Goal: Task Accomplishment & Management: Manage account settings

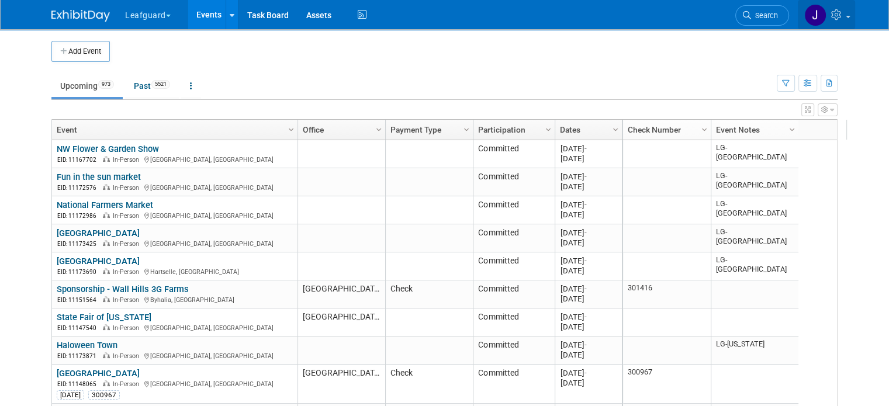
click at [844, 16] on icon at bounding box center [837, 14] width 13 height 11
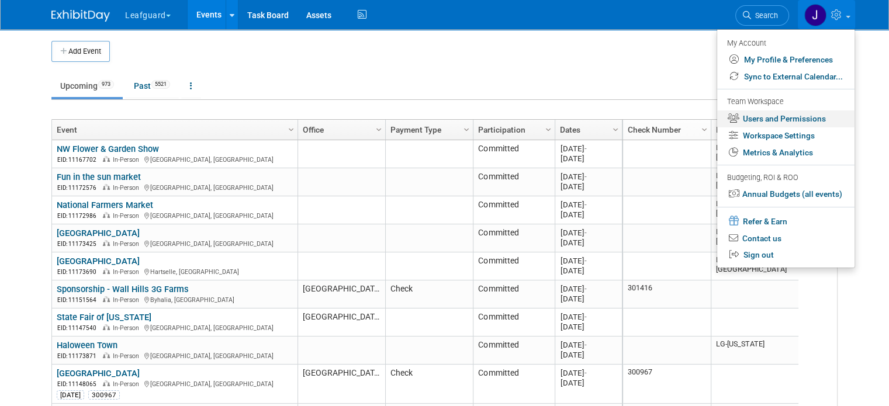
click at [790, 120] on link "Users and Permissions" at bounding box center [785, 118] width 137 height 17
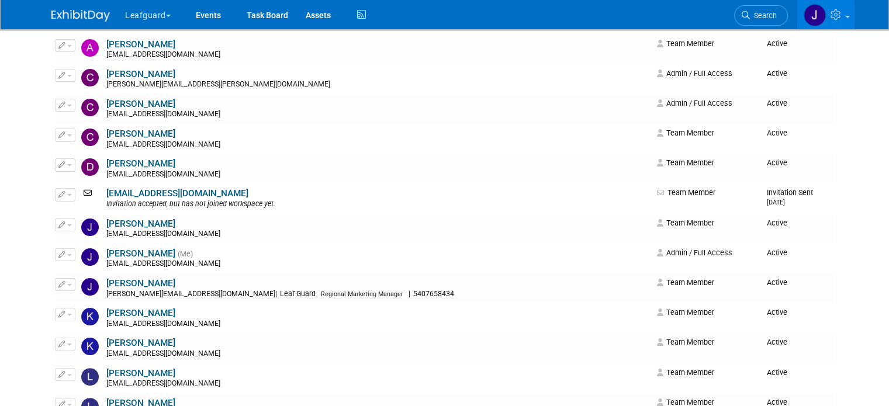
scroll to position [39, 0]
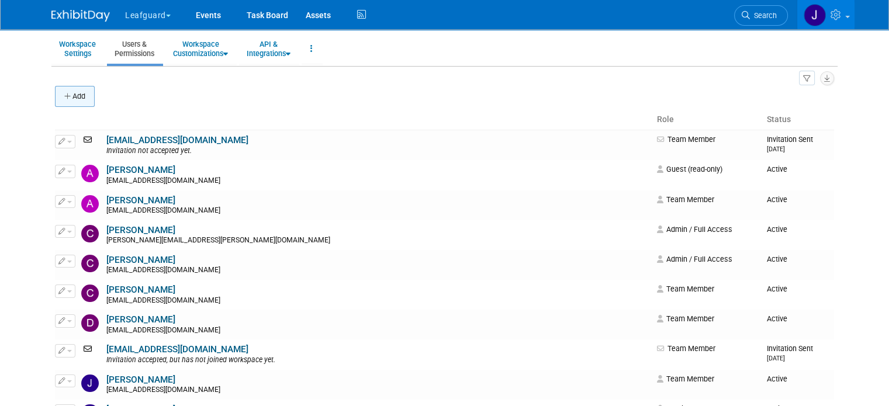
click at [74, 102] on button "Add" at bounding box center [75, 96] width 40 height 21
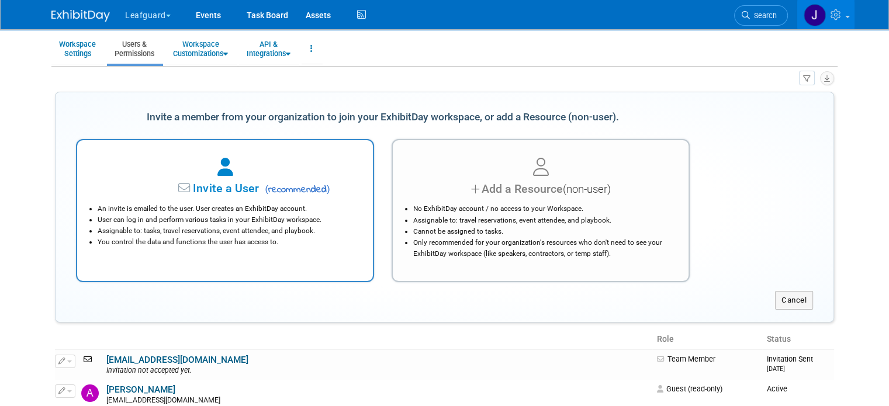
click at [202, 183] on span "Invite a User" at bounding box center [189, 188] width 138 height 13
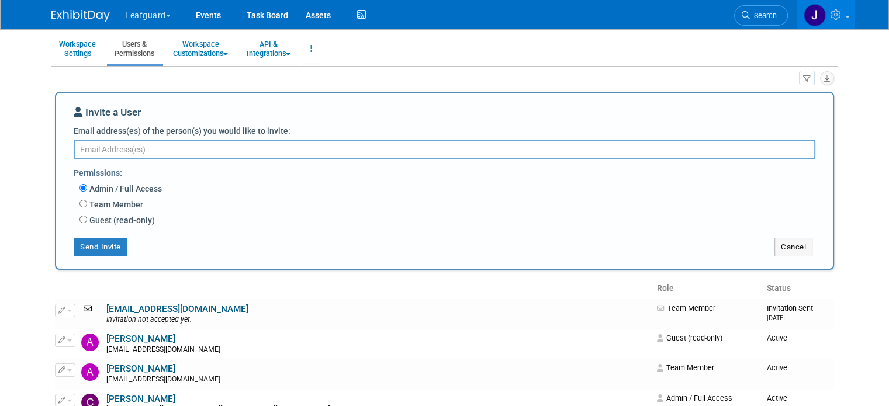
click at [133, 150] on textarea "Email address(es) of the person(s) you would like to invite:" at bounding box center [444, 150] width 741 height 20
click at [111, 200] on label "Team Member" at bounding box center [115, 205] width 56 height 12
click at [87, 200] on input "Team Member" at bounding box center [83, 204] width 8 height 8
radio input "true"
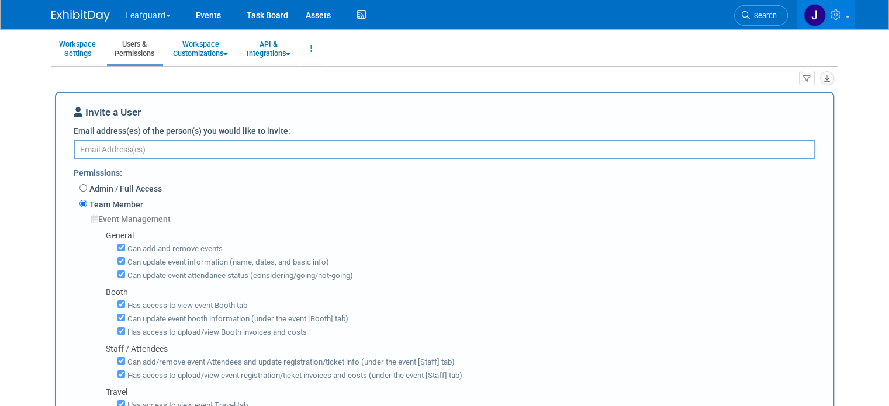
click at [144, 147] on textarea "Email address(es) of the person(s) you would like to invite:" at bounding box center [444, 150] width 741 height 20
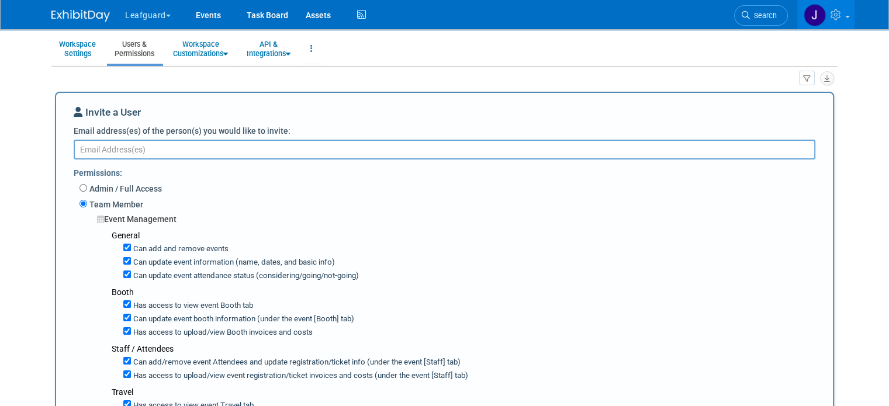
paste textarea "E: cruegsegger@leafguard.com"
drag, startPoint x: 78, startPoint y: 147, endPoint x: 117, endPoint y: 158, distance: 40.9
click at [77, 147] on textarea "E: cruegsegger@leafguard.com" at bounding box center [444, 149] width 741 height 19
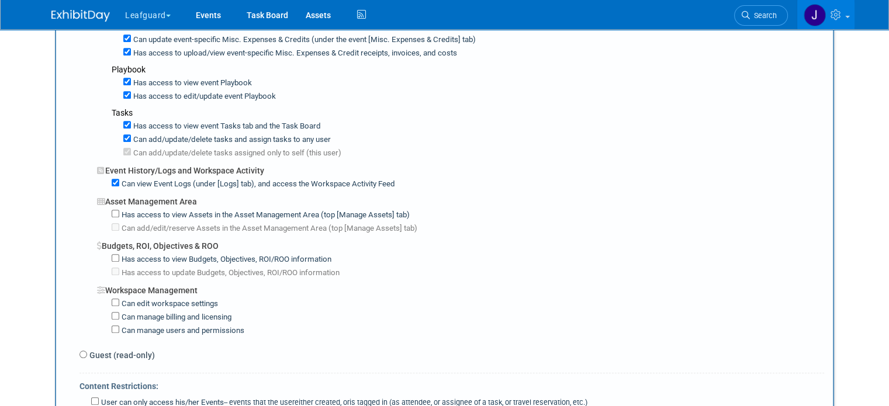
scroll to position [701, 0]
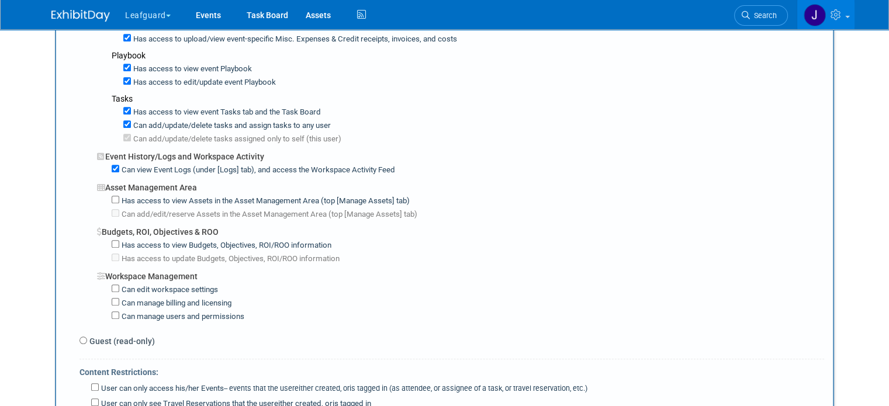
type textarea "cruegsegger@leafguard.com"
click at [141, 240] on label "Has access to view Budgets, Objectives, ROI/ROO information" at bounding box center [225, 245] width 212 height 11
click at [119, 240] on input "Has access to view Budgets, Objectives, ROI/ROO information" at bounding box center [116, 244] width 8 height 8
checkbox input "true"
click at [137, 254] on label "Has access to update Budgets, Objectives, ROI/ROO information" at bounding box center [229, 259] width 220 height 11
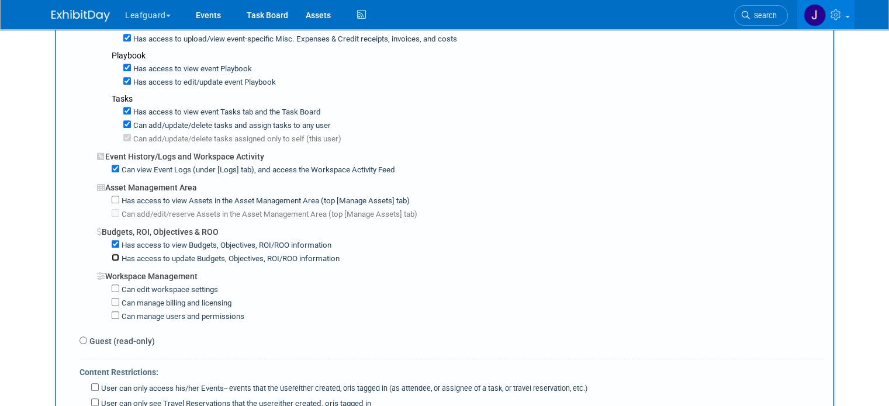
click at [119, 254] on input "Has access to update Budgets, Objectives, ROI/ROO information" at bounding box center [116, 258] width 8 height 8
checkbox input "true"
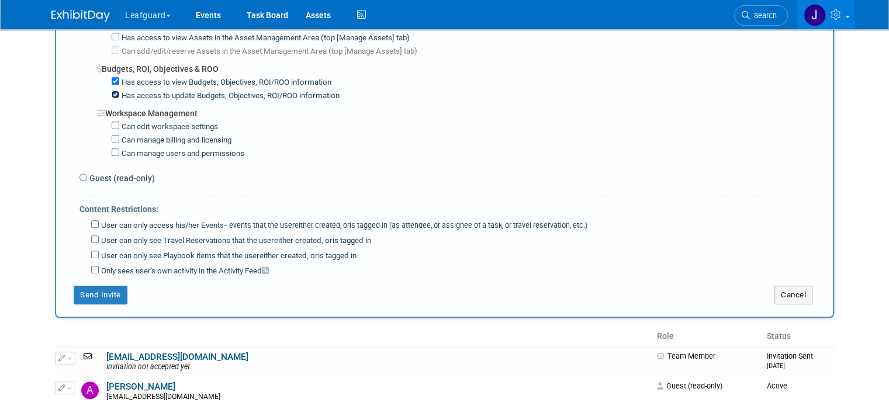
scroll to position [896, 0]
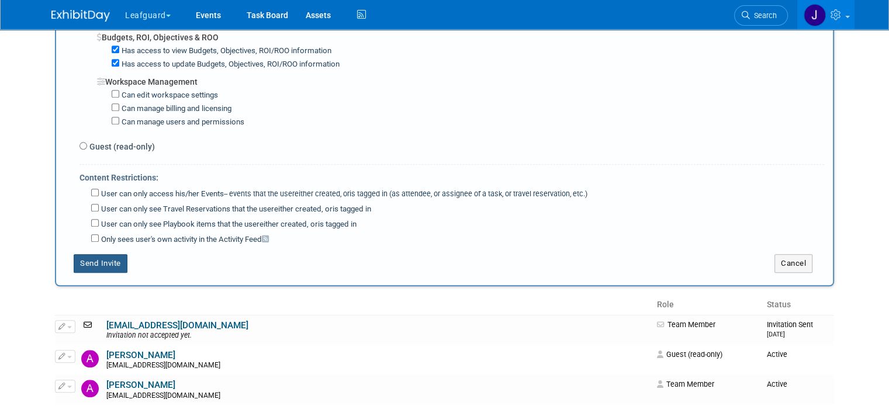
click at [96, 254] on button "Send Invite" at bounding box center [101, 263] width 54 height 19
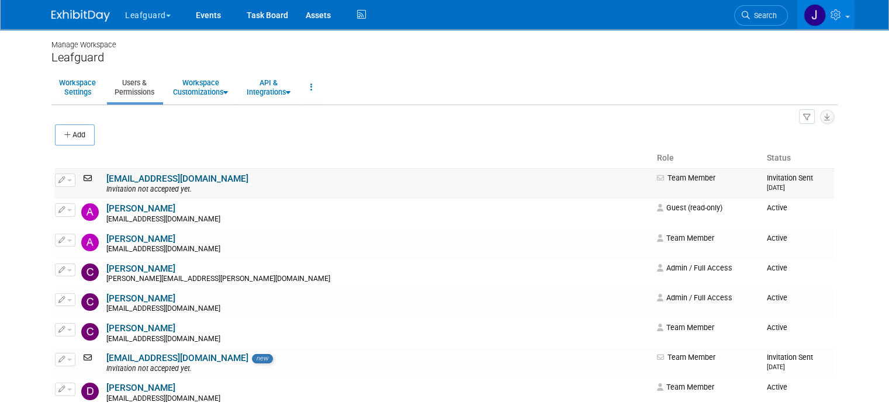
scroll to position [0, 0]
click at [55, 133] on button "Add" at bounding box center [75, 134] width 40 height 21
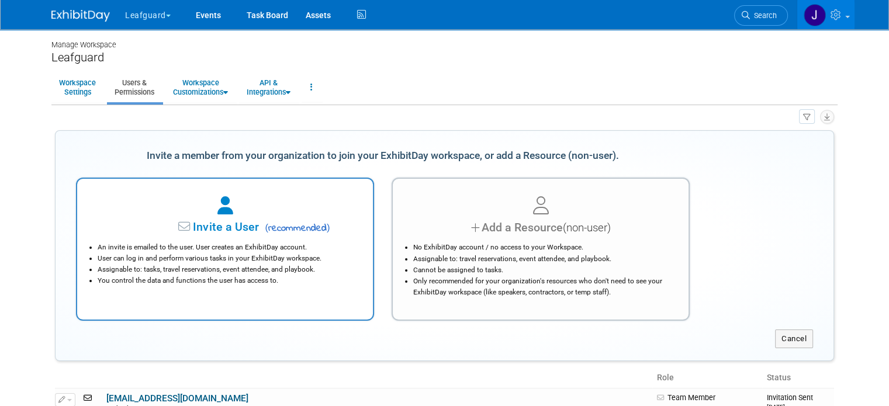
click at [286, 234] on span "( recommended )" at bounding box center [295, 228] width 68 height 14
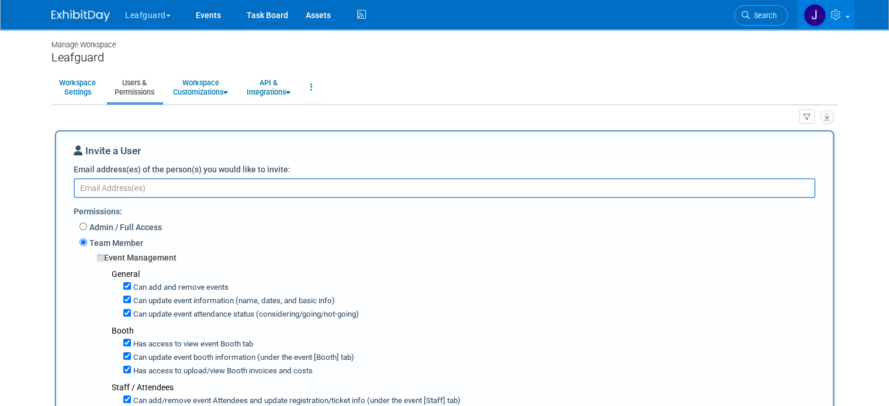
paste textarea "E: bbooth@leafguard.com"
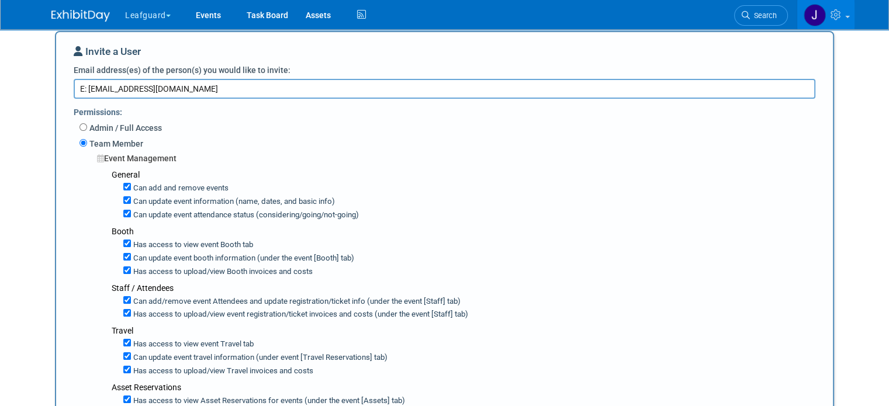
scroll to position [117, 0]
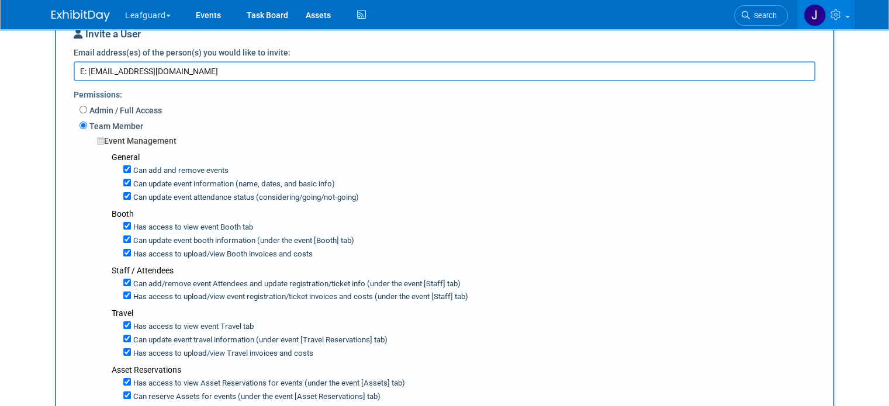
click at [79, 69] on textarea "E: bbooth@leafguard.com" at bounding box center [444, 70] width 741 height 19
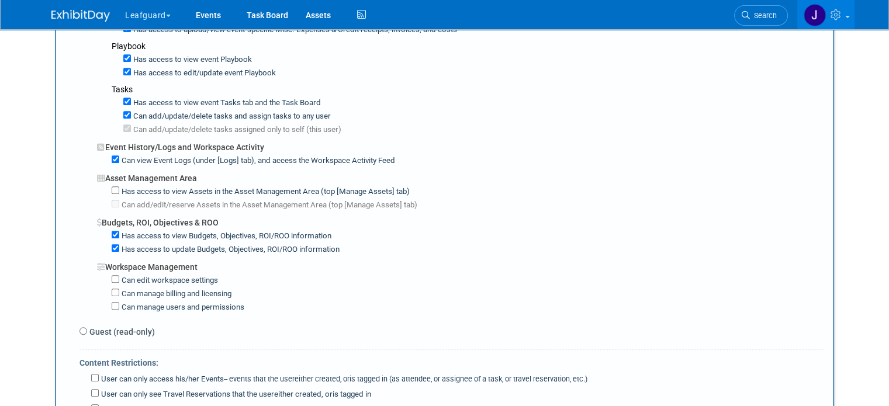
scroll to position [856, 0]
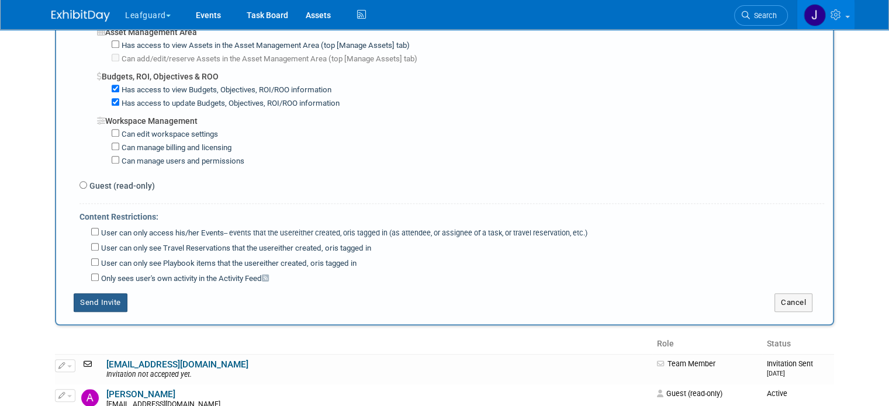
type textarea "bbooth@leafguard.com"
click at [95, 293] on button "Send Invite" at bounding box center [101, 302] width 54 height 19
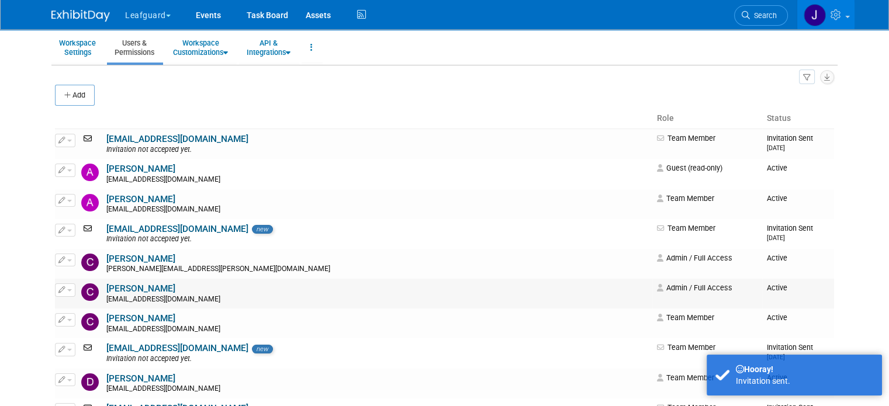
scroll to position [25, 0]
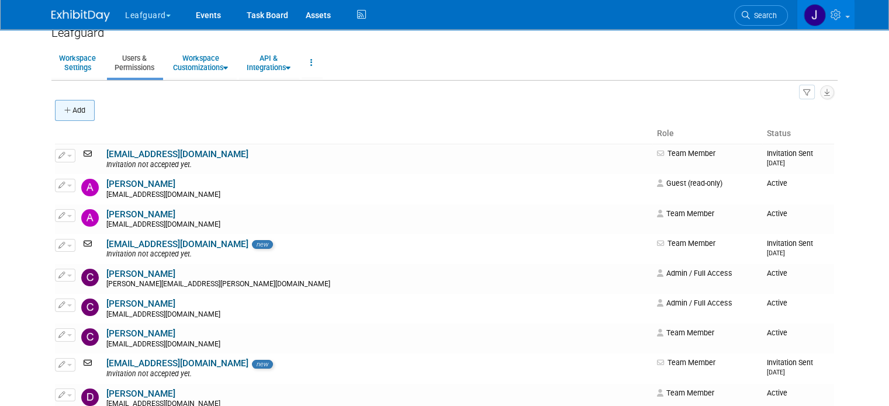
click at [65, 105] on button "Add" at bounding box center [75, 110] width 40 height 21
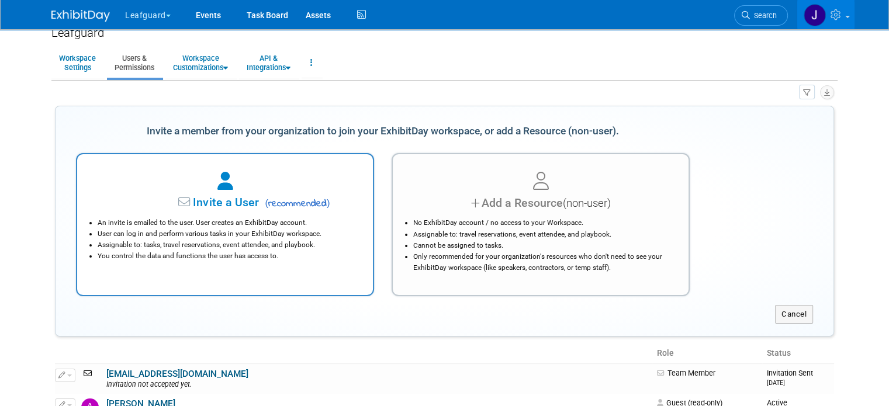
click at [233, 188] on div at bounding box center [225, 182] width 266 height 26
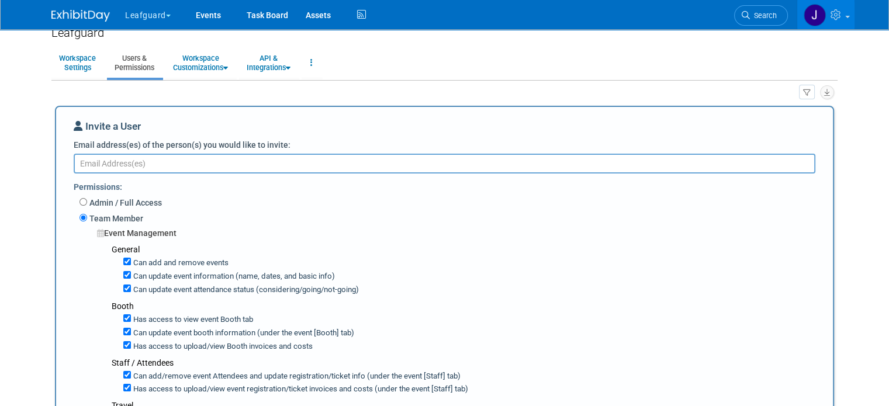
click at [116, 161] on textarea "Email address(es) of the person(s) you would like to invite:" at bounding box center [444, 163] width 741 height 19
paste textarea "E: clopez@leafguard.com"
drag, startPoint x: 78, startPoint y: 158, endPoint x: 28, endPoint y: 158, distance: 49.7
click at [30, 158] on body "Leafguard Explore: My Workspaces 11 Go to Workspace:" at bounding box center [444, 178] width 889 height 406
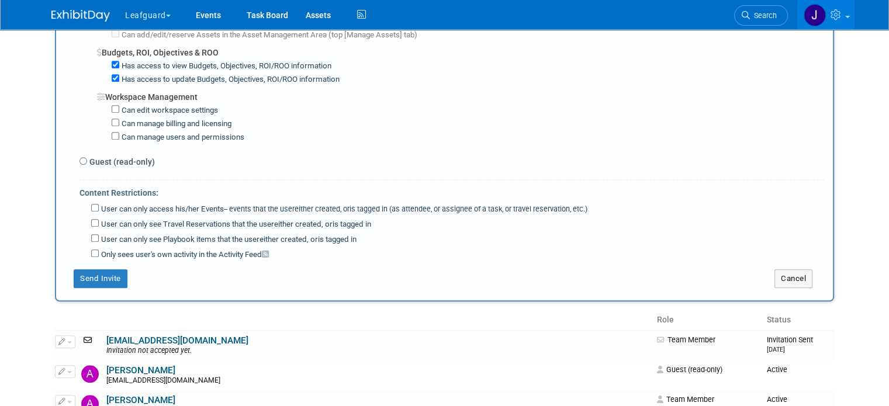
scroll to position [881, 0]
type textarea "clopez@leafguard.com"
click at [96, 269] on button "Send Invite" at bounding box center [101, 278] width 54 height 19
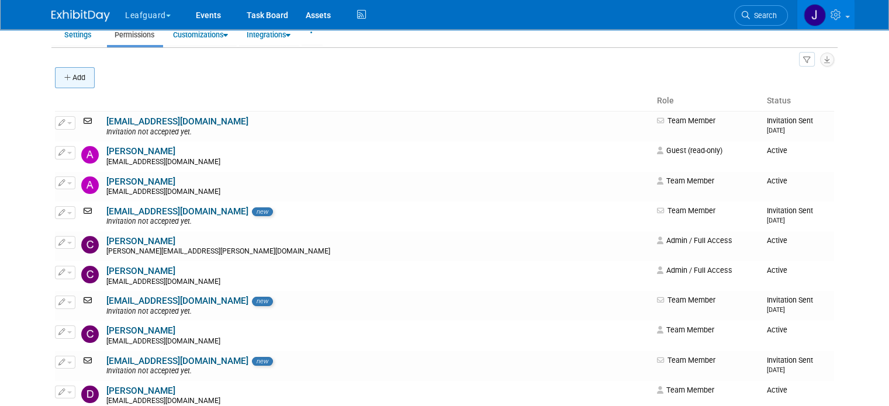
scroll to position [0, 0]
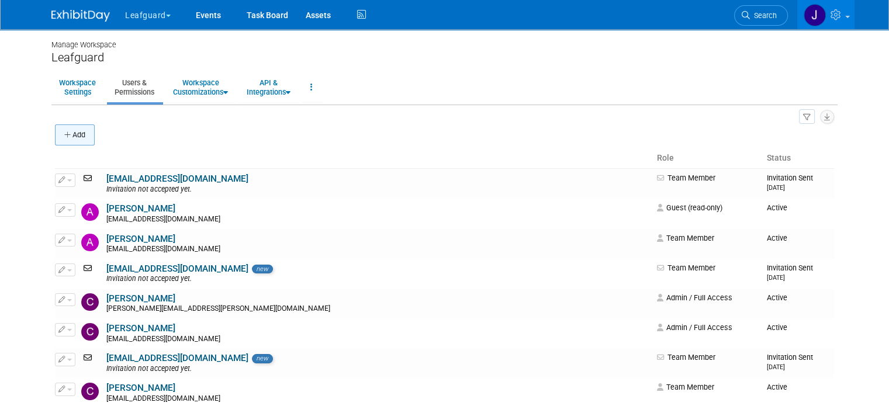
click at [65, 143] on button "Add" at bounding box center [75, 134] width 40 height 21
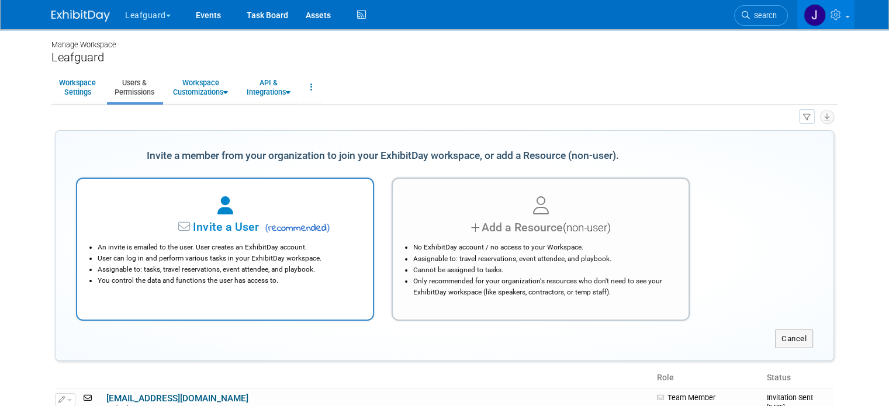
click at [247, 231] on span "Invite a User" at bounding box center [189, 226] width 138 height 13
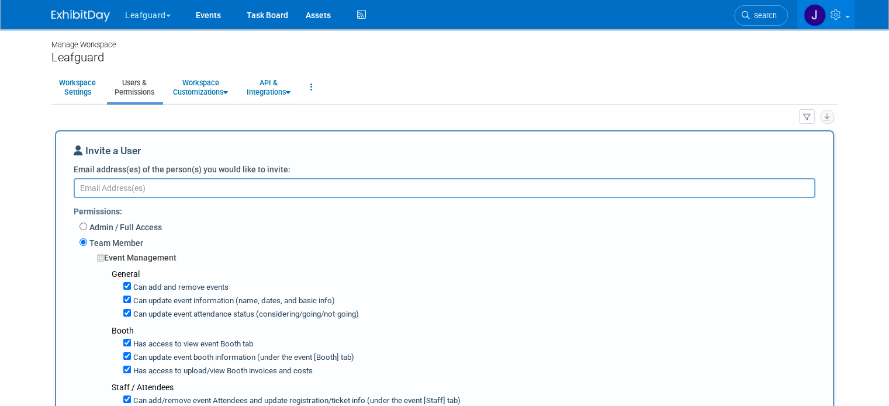
click at [131, 186] on textarea "Email address(es) of the person(s) you would like to invite:" at bounding box center [444, 187] width 741 height 19
paste textarea "E: jchipman@leafguard.com"
click at [78, 185] on textarea "E: jchipman@leafguard.com" at bounding box center [444, 187] width 741 height 19
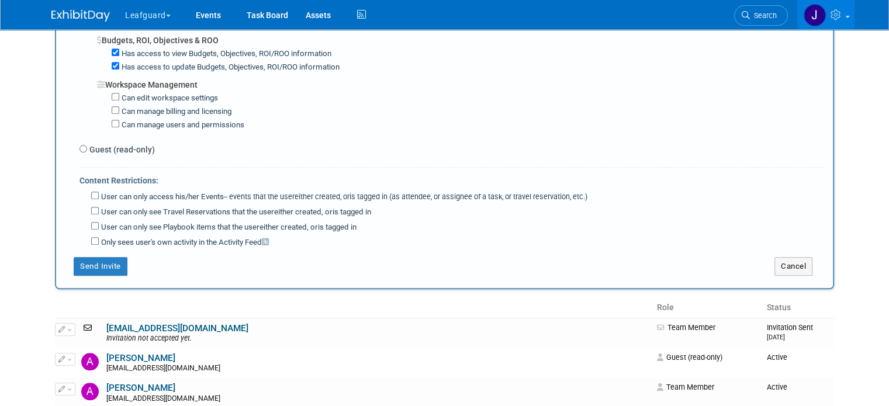
scroll to position [896, 0]
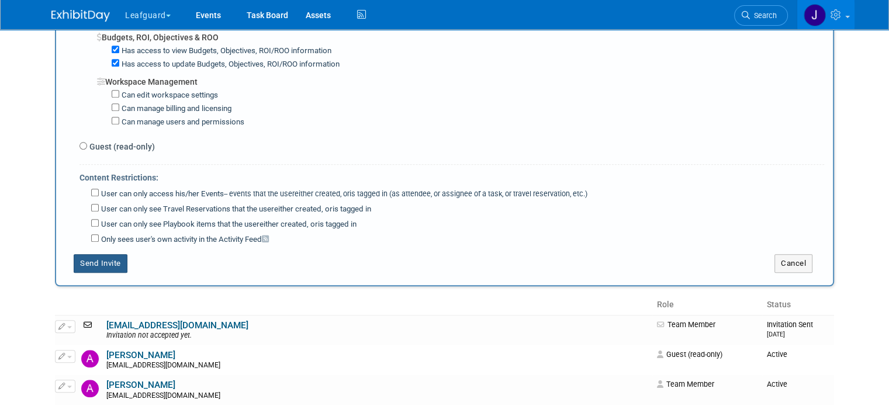
type textarea "jchipman@leafguard.com"
click at [83, 254] on button "Send Invite" at bounding box center [101, 263] width 54 height 19
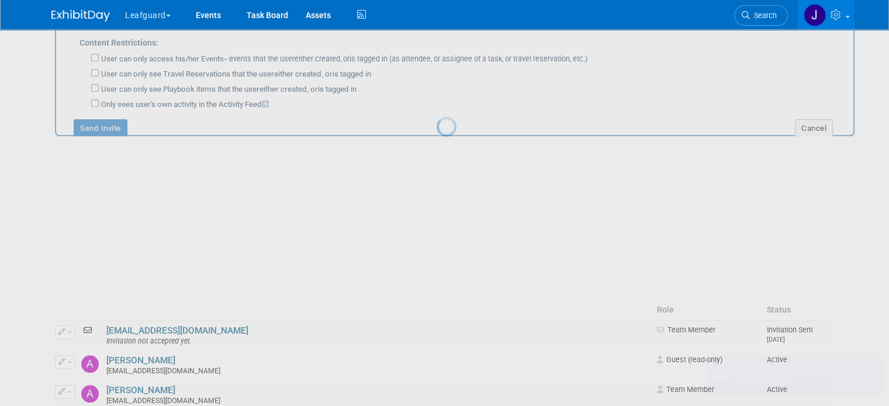
scroll to position [0, 0]
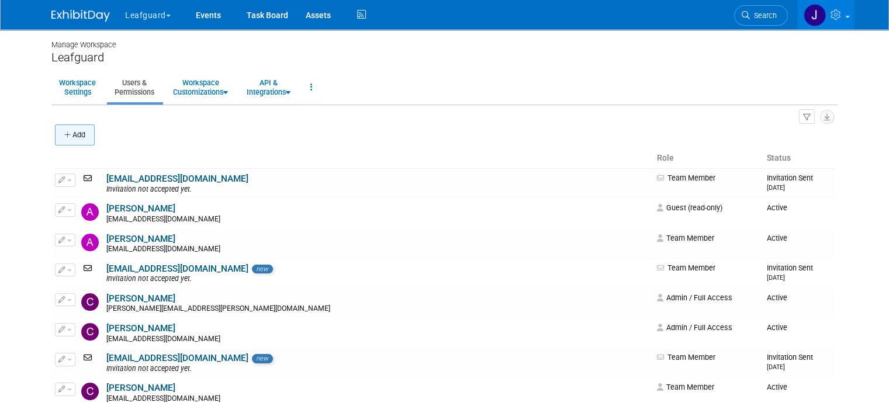
click at [68, 137] on button "Add" at bounding box center [75, 134] width 40 height 21
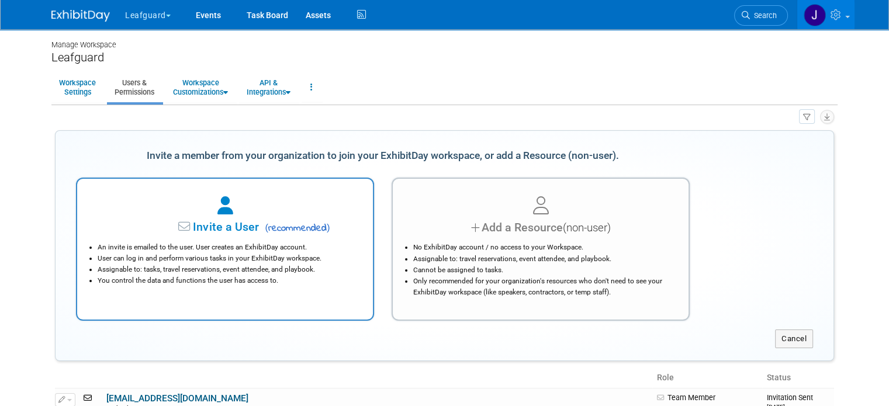
click at [202, 209] on div at bounding box center [225, 206] width 266 height 26
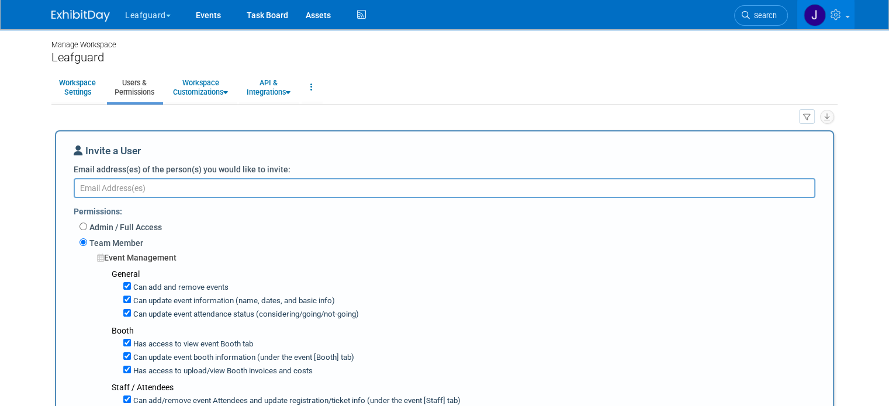
click at [144, 190] on textarea "Email address(es) of the person(s) you would like to invite:" at bounding box center [444, 187] width 741 height 19
paste textarea "E: cdavis@leafguard.com"
click at [78, 185] on textarea "E: cdavis@leafguard.com" at bounding box center [444, 187] width 741 height 19
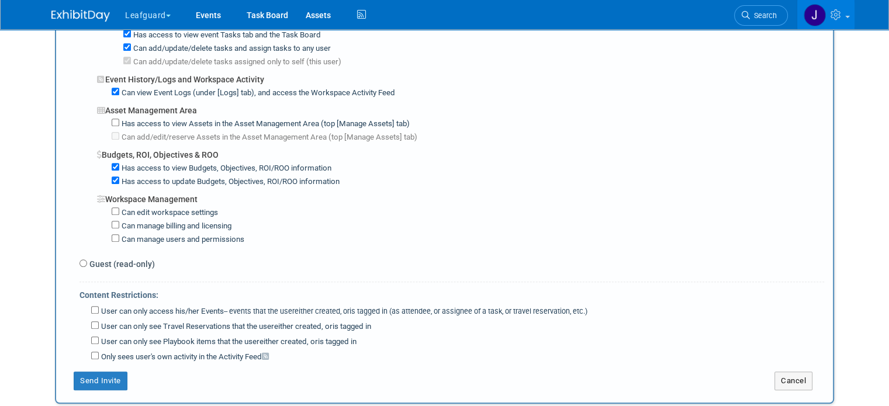
scroll to position [779, 0]
type textarea "cdavis@leafguard.com"
click at [91, 371] on button "Send Invite" at bounding box center [101, 380] width 54 height 19
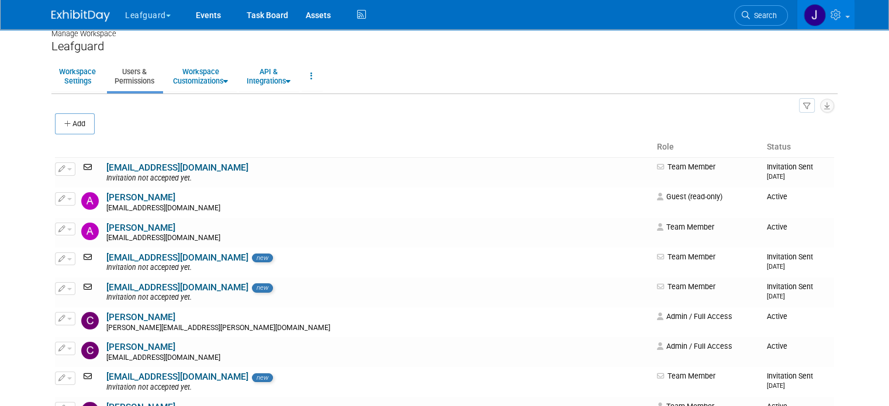
scroll to position [0, 0]
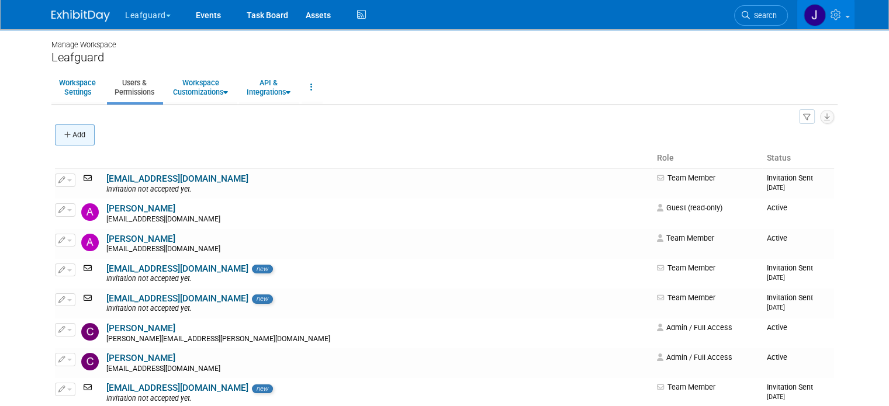
click at [72, 138] on button "Add" at bounding box center [75, 134] width 40 height 21
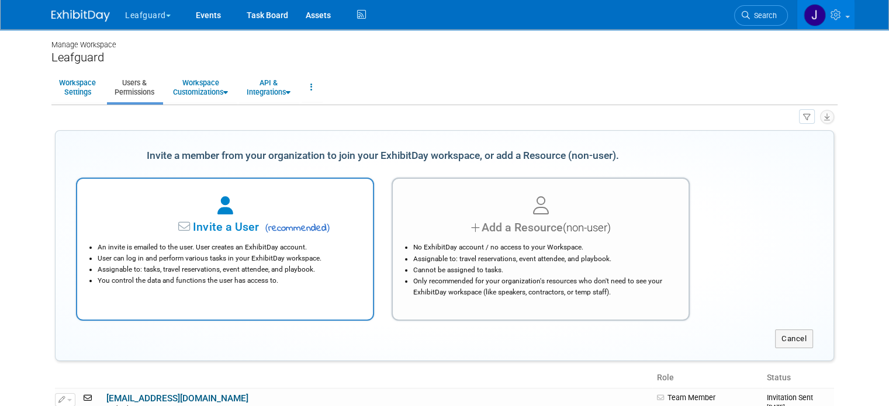
click at [202, 248] on li "An invite is emailed to the user. User creates an ExhibitDay account." at bounding box center [228, 247] width 261 height 11
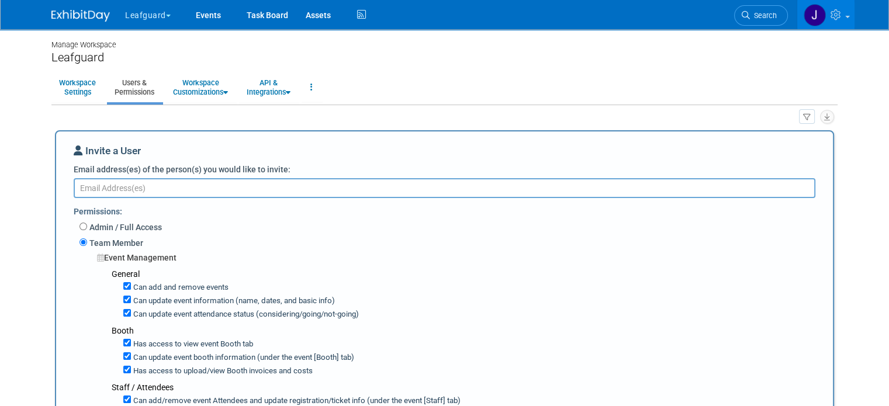
click at [141, 192] on textarea "Email address(es) of the person(s) you would like to invite:" at bounding box center [444, 187] width 741 height 19
paste textarea "zward@leafguard.com"
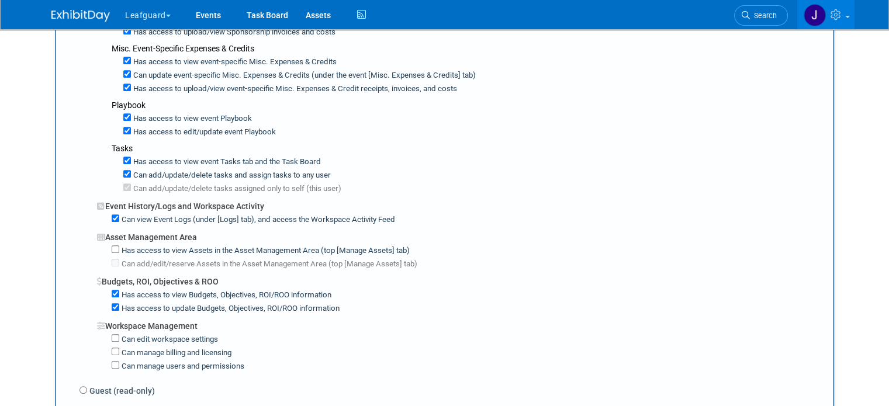
scroll to position [818, 0]
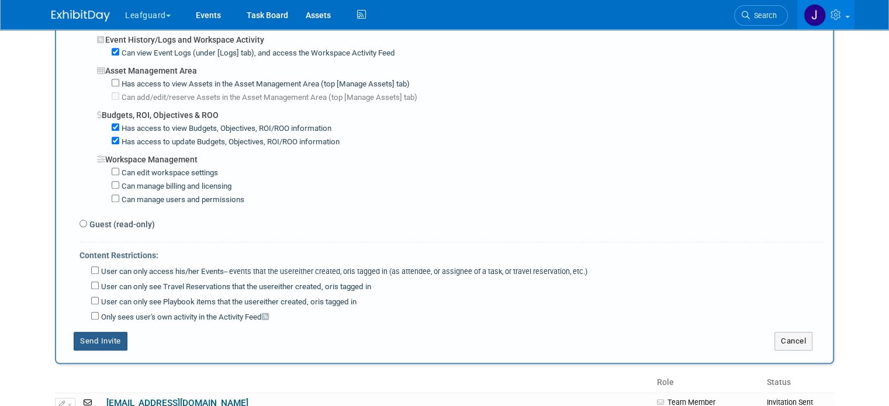
type textarea "zward@leafguard.com"
click at [83, 332] on button "Send Invite" at bounding box center [101, 341] width 54 height 19
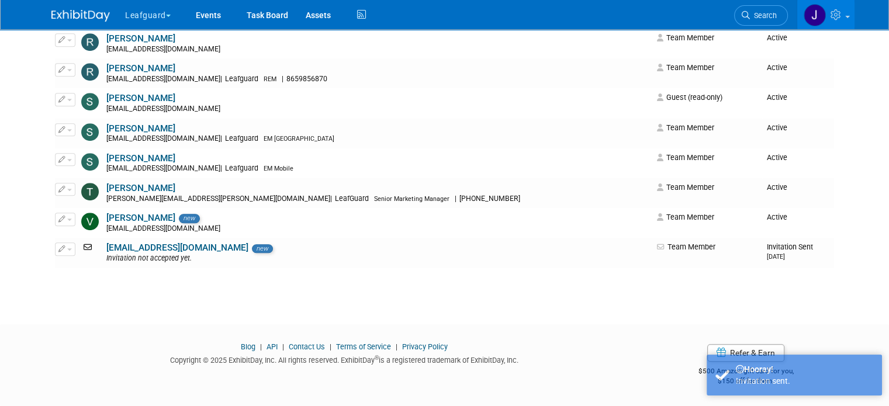
scroll to position [0, 0]
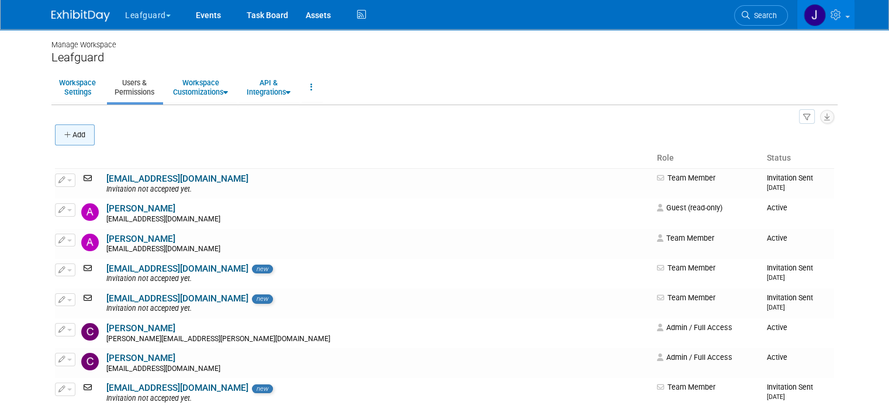
click at [65, 139] on button "Add" at bounding box center [75, 134] width 40 height 21
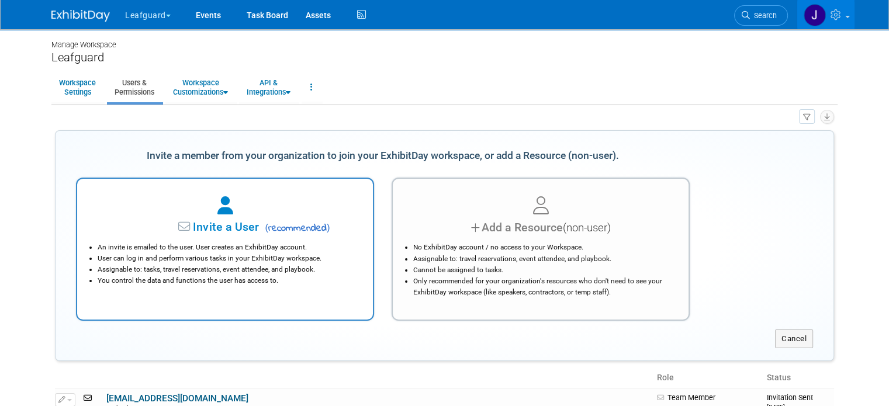
click at [199, 224] on span "Invite a User" at bounding box center [189, 226] width 138 height 13
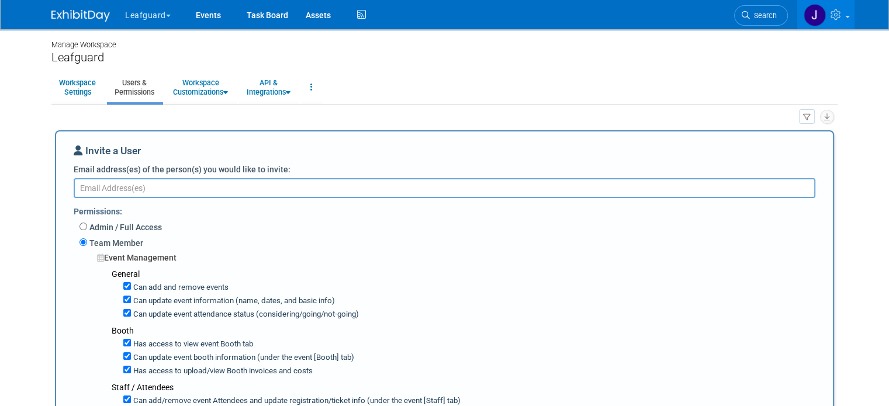
click at [124, 193] on textarea "Email address(es) of the person(s) you would like to invite:" at bounding box center [444, 187] width 741 height 19
paste textarea "E: algoldsberry@leafguard.com"
click at [77, 186] on textarea "E: algoldsberry@leafguard.com" at bounding box center [444, 187] width 741 height 19
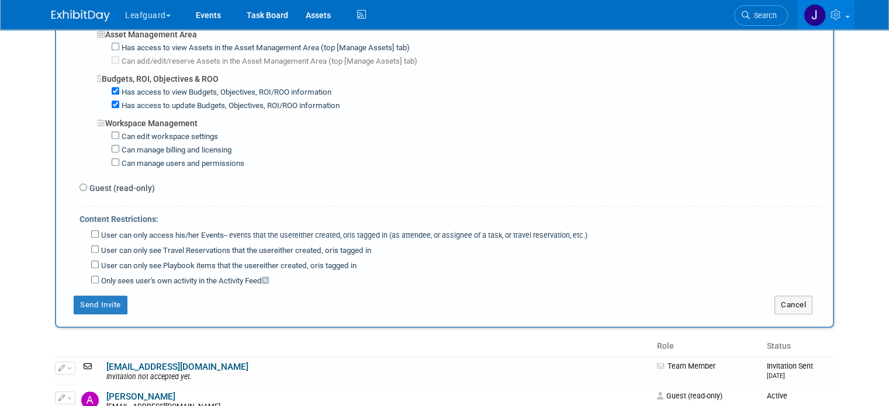
scroll to position [856, 0]
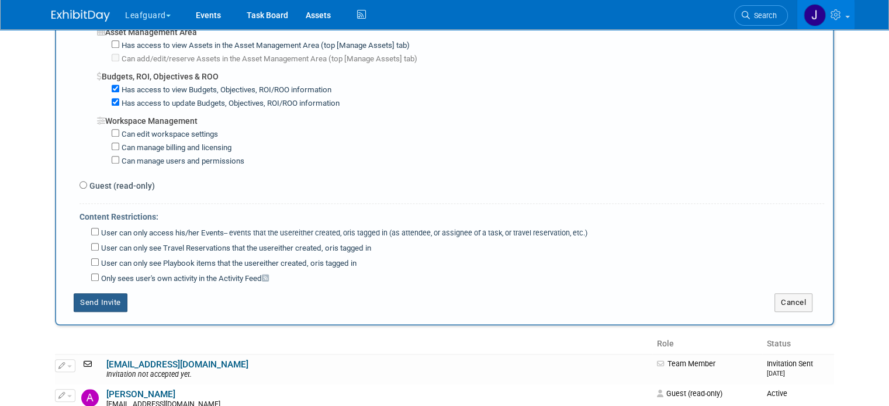
type textarea "algoldsberry@leafguard.com"
click at [96, 293] on button "Send Invite" at bounding box center [101, 302] width 54 height 19
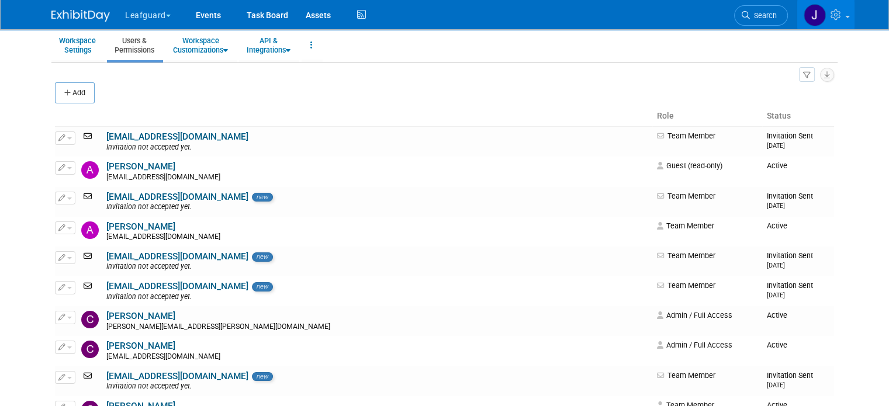
scroll to position [0, 0]
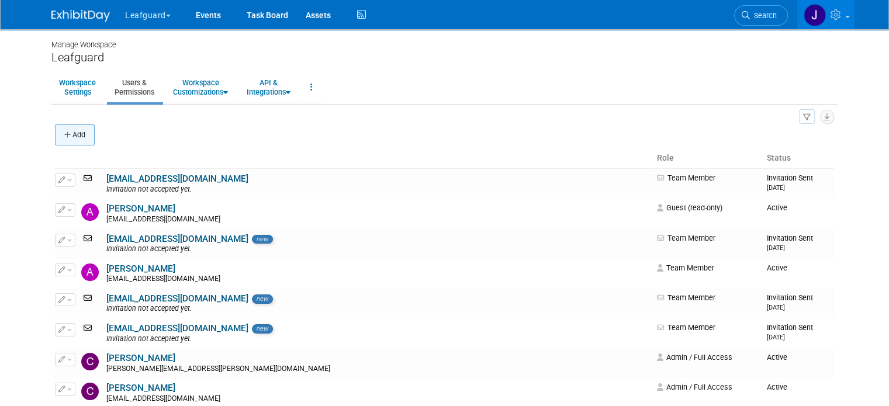
click at [66, 133] on button "Add" at bounding box center [75, 134] width 40 height 21
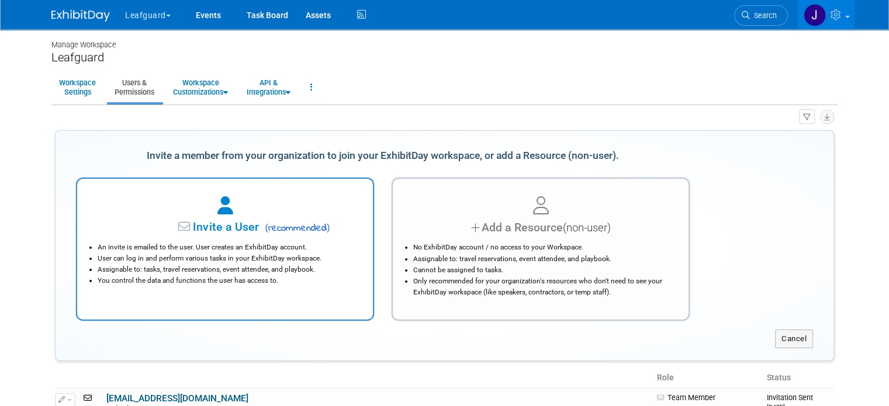
click at [179, 200] on div at bounding box center [225, 206] width 266 height 26
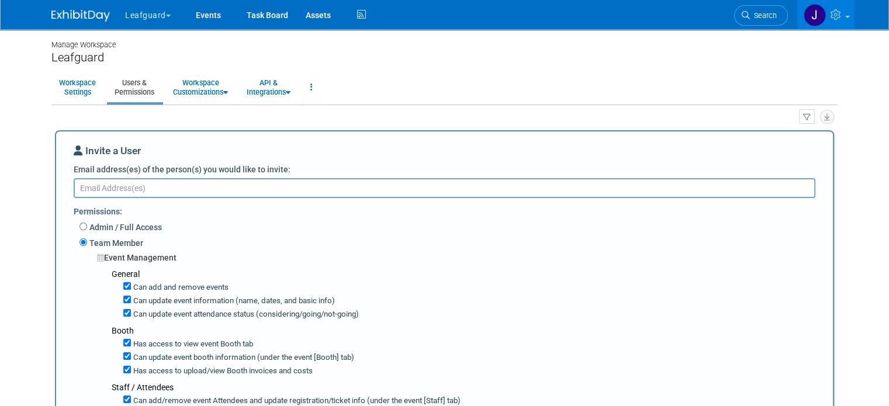
click at [136, 188] on textarea "Email address(es) of the person(s) you would like to invite:" at bounding box center [444, 187] width 741 height 19
paste textarea "E: eharris@leafguard.com"
click at [79, 186] on textarea "E: eharris@leafguard.com" at bounding box center [444, 187] width 741 height 19
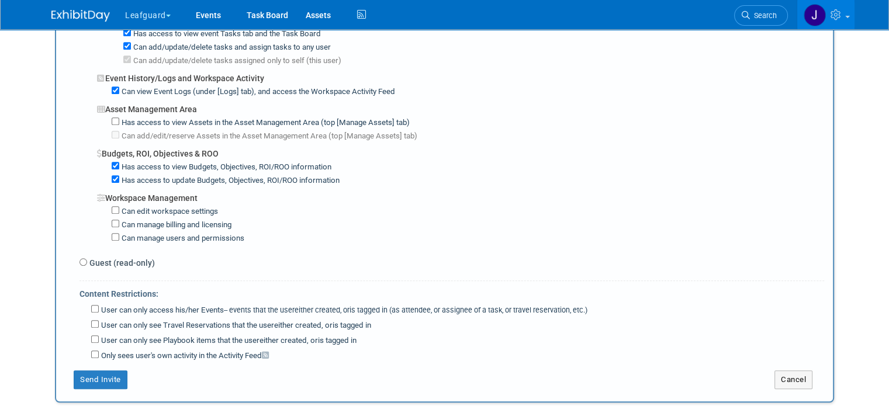
scroll to position [856, 0]
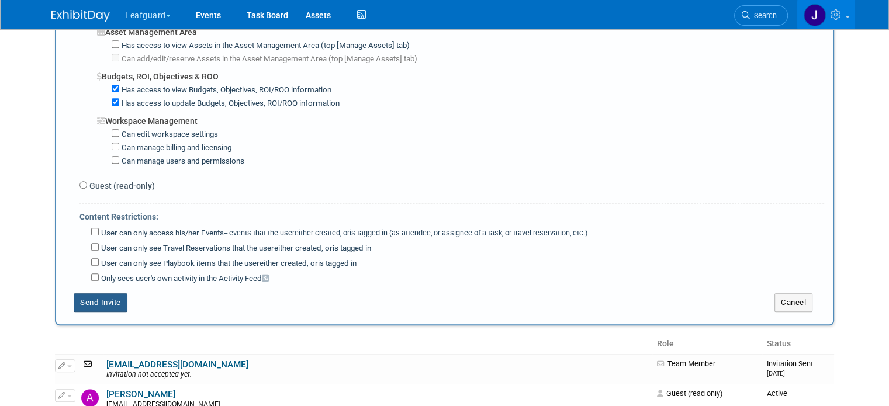
type textarea "eharris@leafguard.com"
click at [96, 293] on button "Send Invite" at bounding box center [101, 302] width 54 height 19
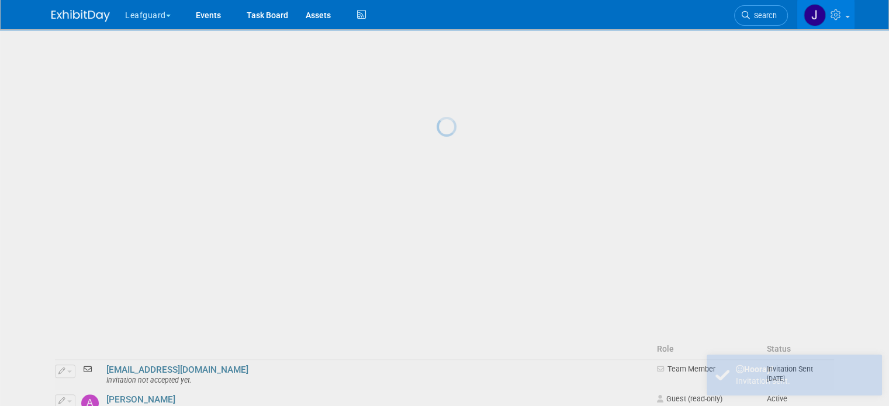
scroll to position [0, 0]
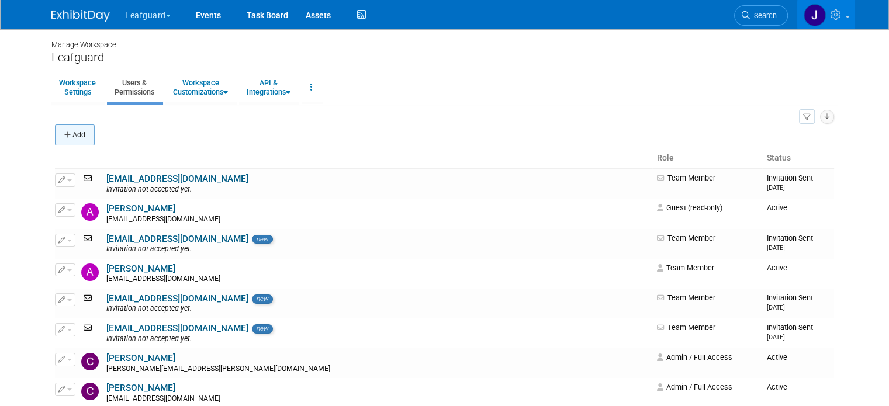
click at [75, 133] on button "Add" at bounding box center [75, 134] width 40 height 21
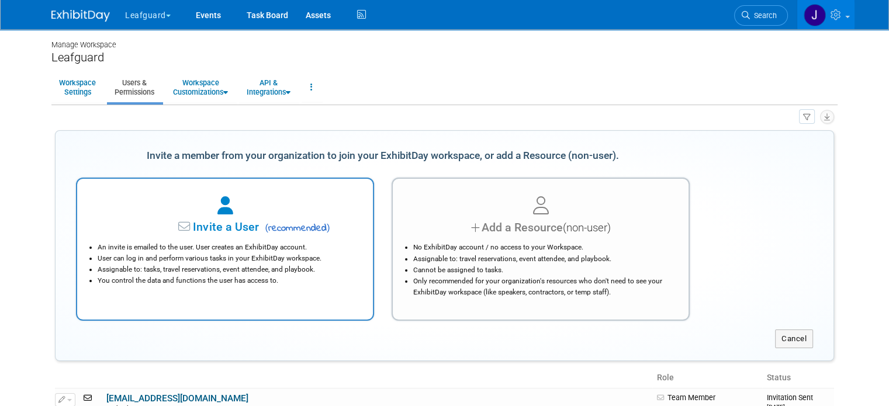
click at [222, 228] on span "Invite a User" at bounding box center [189, 226] width 138 height 13
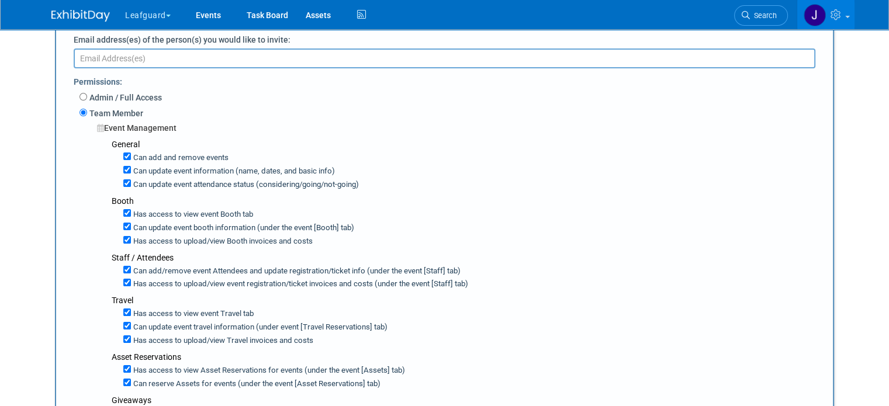
scroll to position [39, 0]
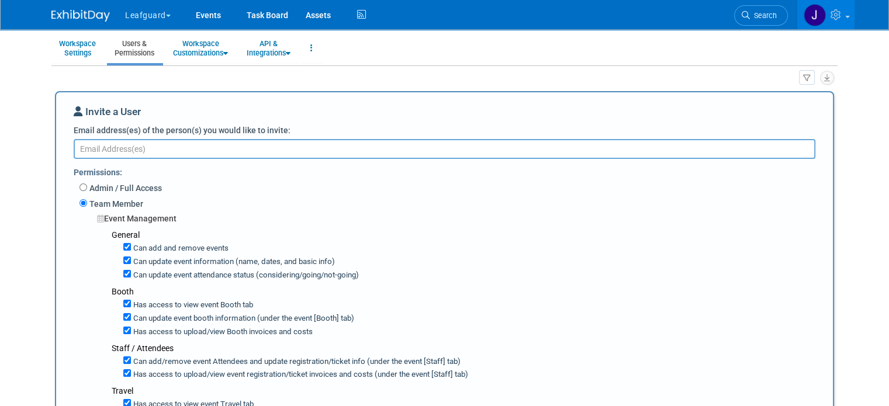
click at [110, 147] on textarea "Email address(es) of the person(s) you would like to invite:" at bounding box center [444, 148] width 741 height 19
paste textarea "E: mbaechel@leafguard.com"
click at [79, 147] on textarea "E: mbaechel@leafguard.com" at bounding box center [444, 148] width 741 height 19
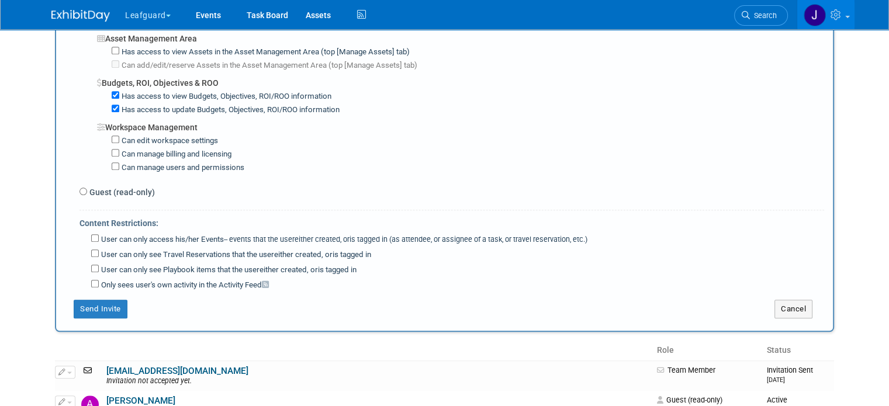
scroll to position [857, 0]
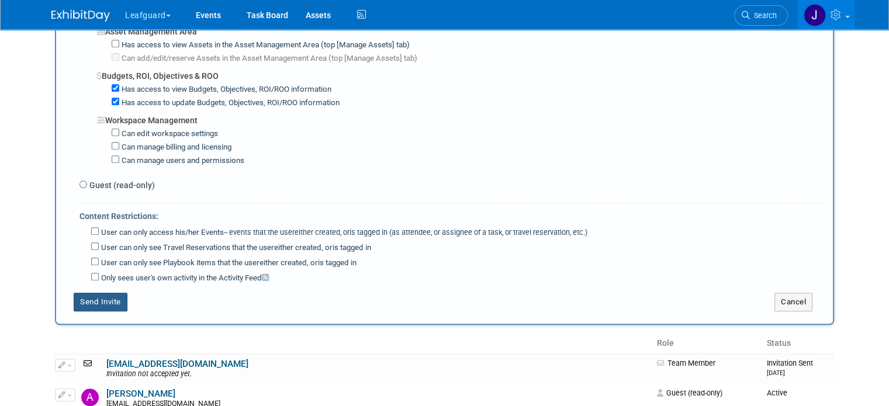
type textarea "mbaechel@leafguard.com"
click at [100, 293] on button "Send Invite" at bounding box center [101, 302] width 54 height 19
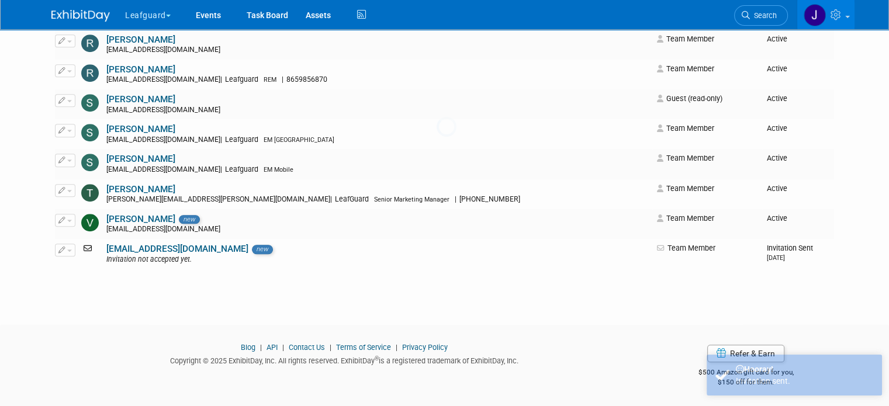
scroll to position [0, 0]
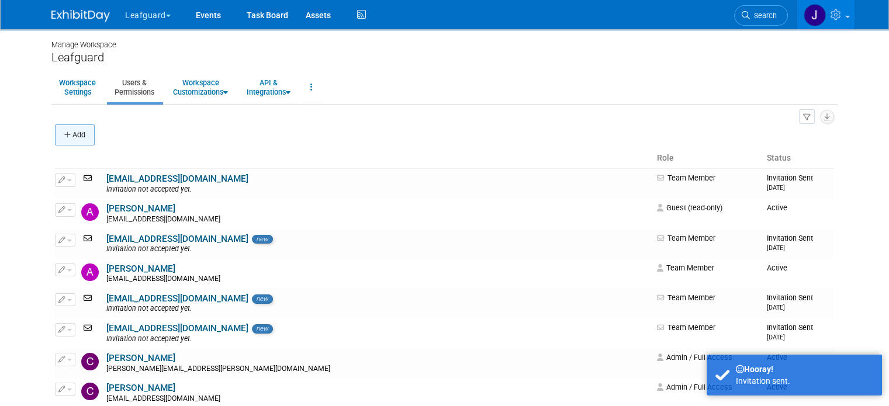
click at [76, 138] on button "Add" at bounding box center [75, 134] width 40 height 21
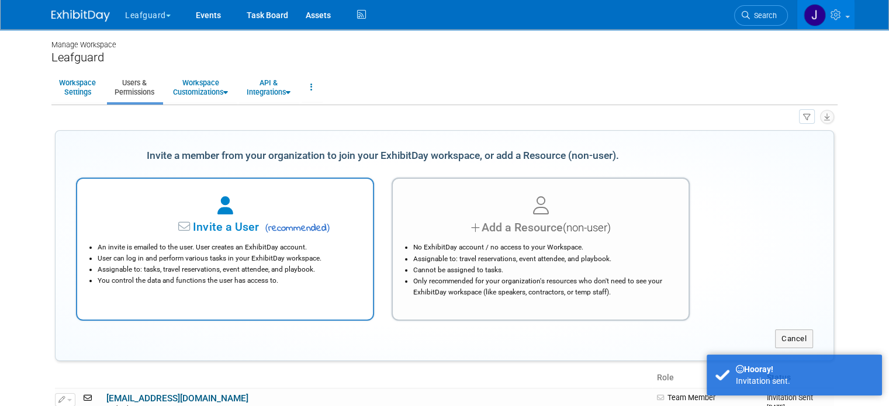
click at [199, 197] on div at bounding box center [225, 206] width 266 height 26
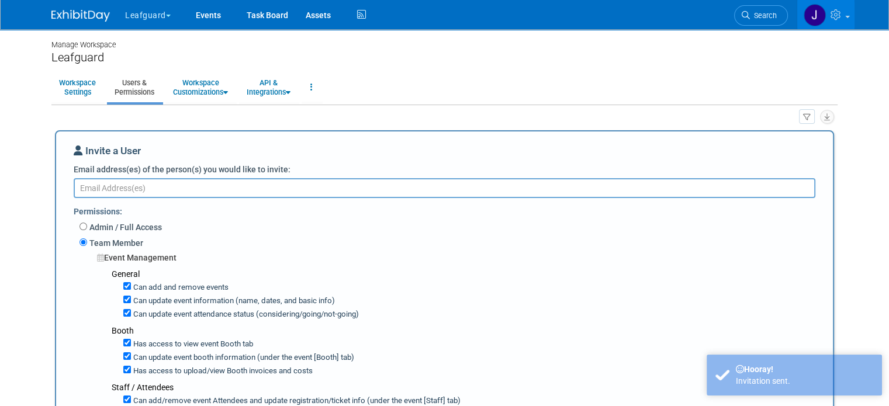
click at [151, 185] on textarea "Email address(es) of the person(s) you would like to invite:" at bounding box center [444, 187] width 741 height 19
paste textarea "E: jmott@leafguard.com"
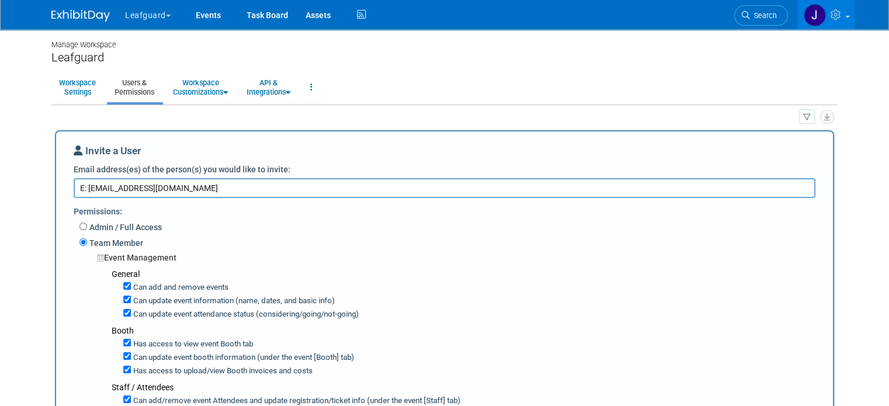
click at [76, 185] on textarea "E: jmott@leafguard.com" at bounding box center [444, 187] width 741 height 19
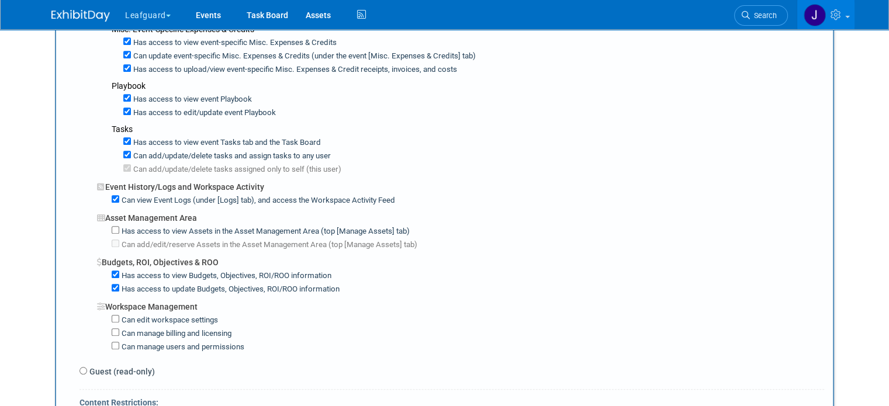
scroll to position [856, 0]
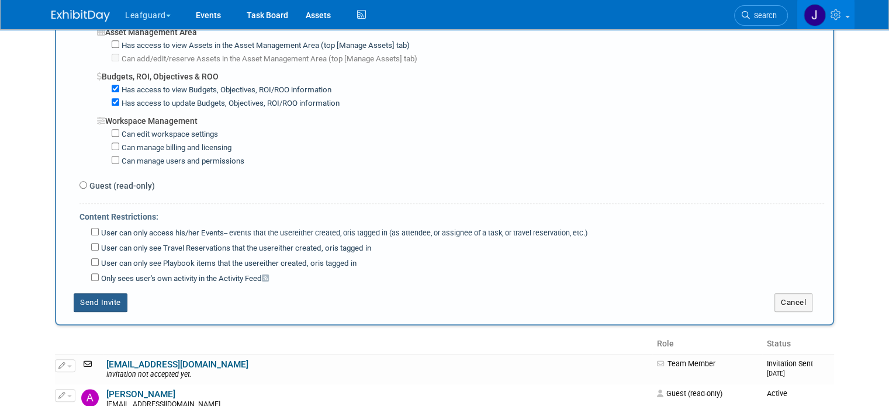
type textarea "jmott@leafguard.com"
click at [104, 293] on button "Send Invite" at bounding box center [101, 302] width 54 height 19
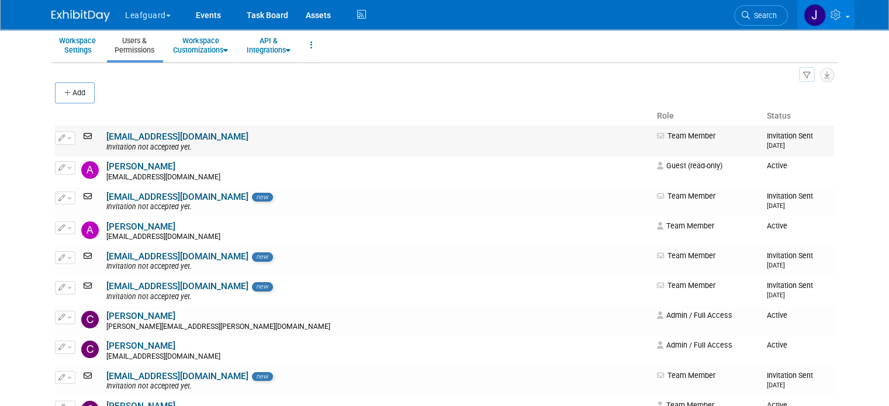
scroll to position [0, 0]
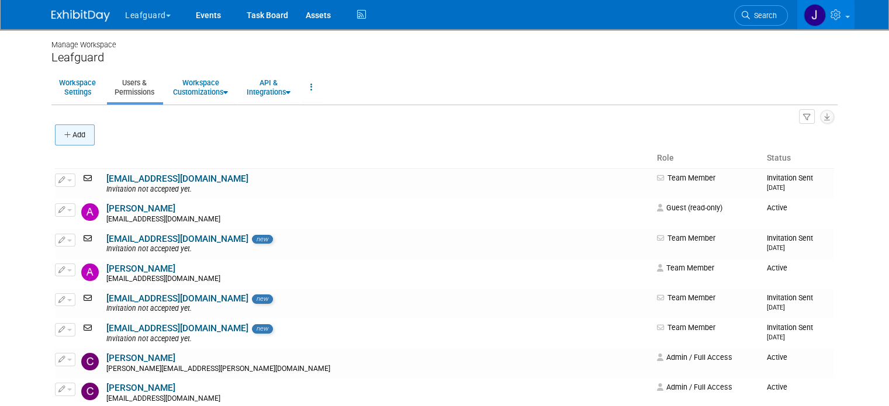
click at [68, 133] on button "Add" at bounding box center [75, 134] width 40 height 21
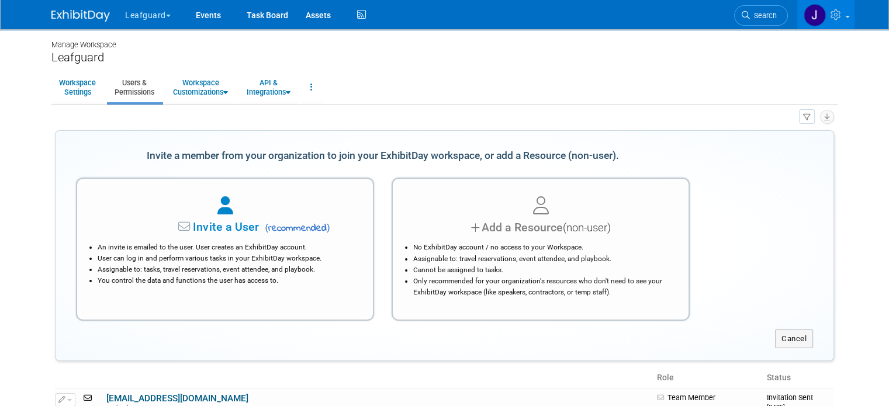
click at [199, 207] on div at bounding box center [225, 206] width 266 height 26
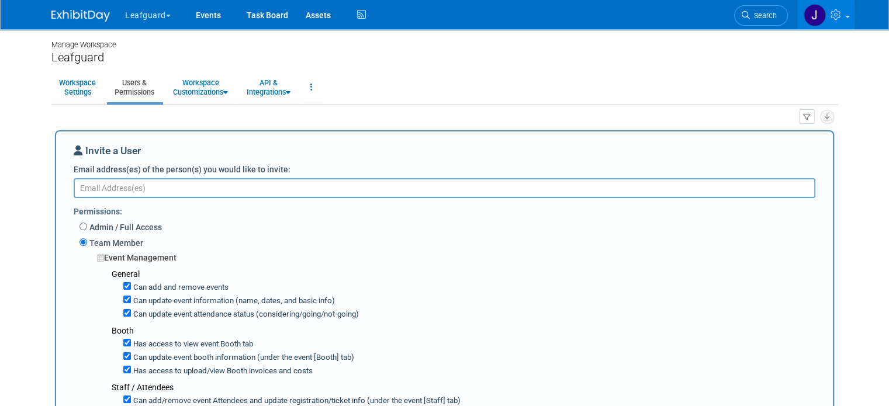
click at [124, 190] on textarea "Email address(es) of the person(s) you would like to invite:" at bounding box center [444, 187] width 741 height 19
paste textarea "E: mteitsma@leafguard.com"
click at [79, 185] on textarea "E: mteitsma@leafguard.com" at bounding box center [444, 187] width 741 height 19
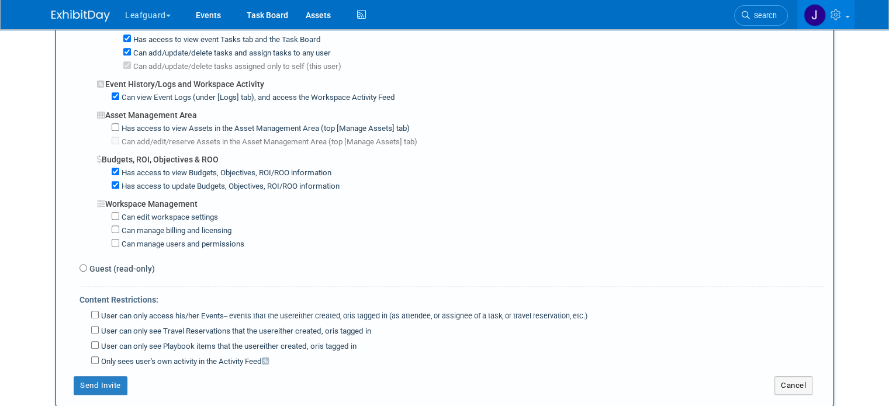
scroll to position [779, 0]
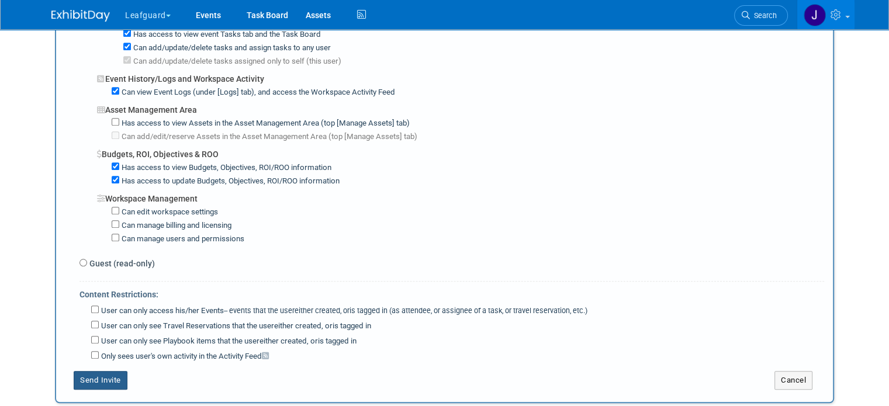
type textarea "mteitsma@leafguard.com"
click at [89, 371] on button "Send Invite" at bounding box center [101, 380] width 54 height 19
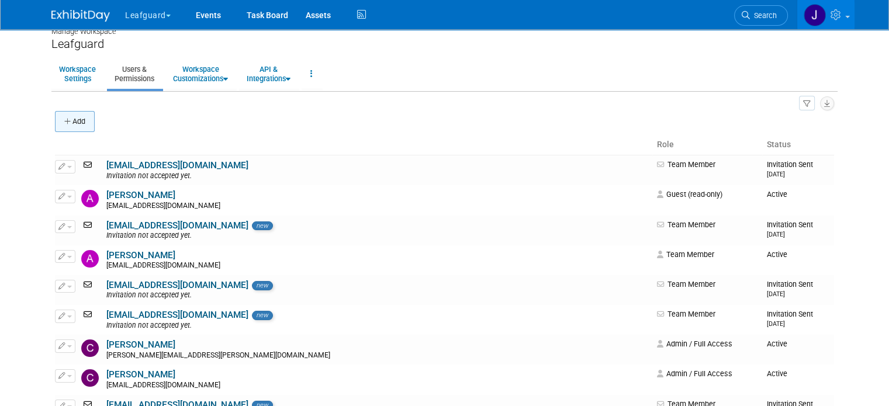
scroll to position [0, 0]
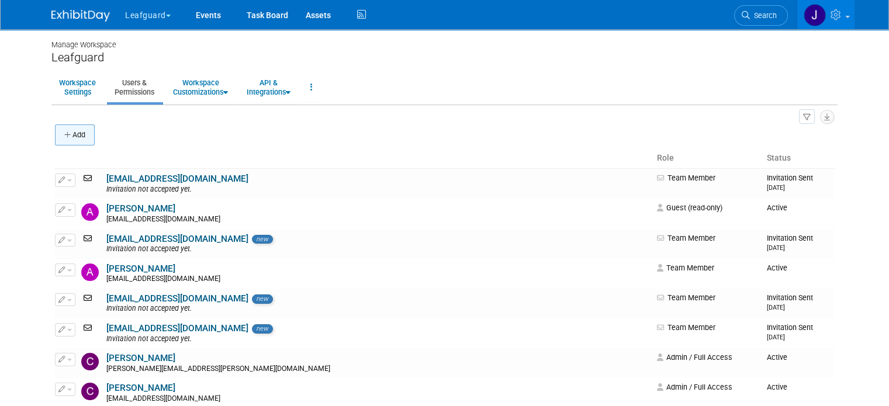
click at [64, 131] on icon "button" at bounding box center [68, 135] width 8 height 8
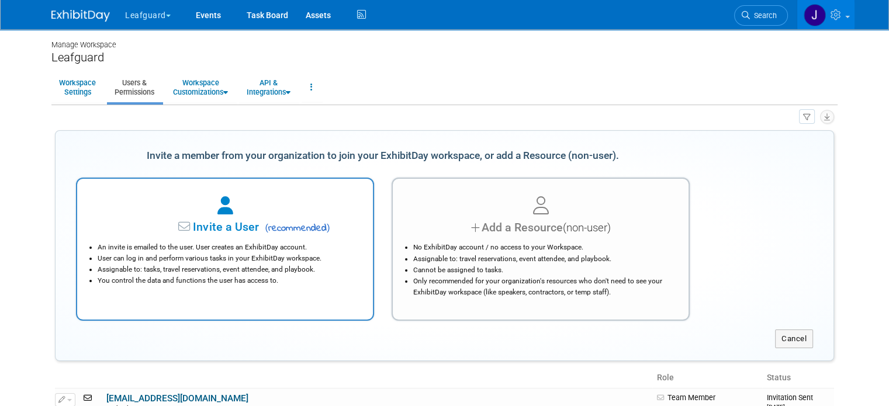
click at [171, 210] on div at bounding box center [225, 206] width 266 height 26
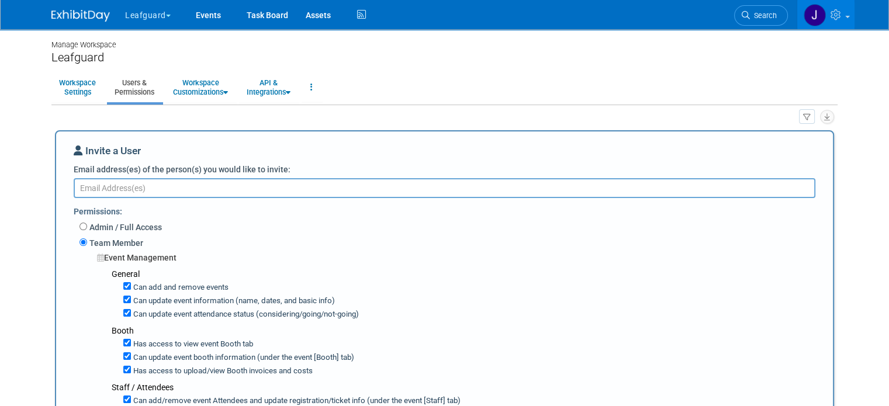
click at [108, 184] on textarea "Email address(es) of the person(s) you would like to invite:" at bounding box center [444, 187] width 741 height 19
paste textarea "E: thalter@leafguard.com"
click at [77, 182] on textarea "E: thalter@leafguard.com" at bounding box center [444, 187] width 741 height 19
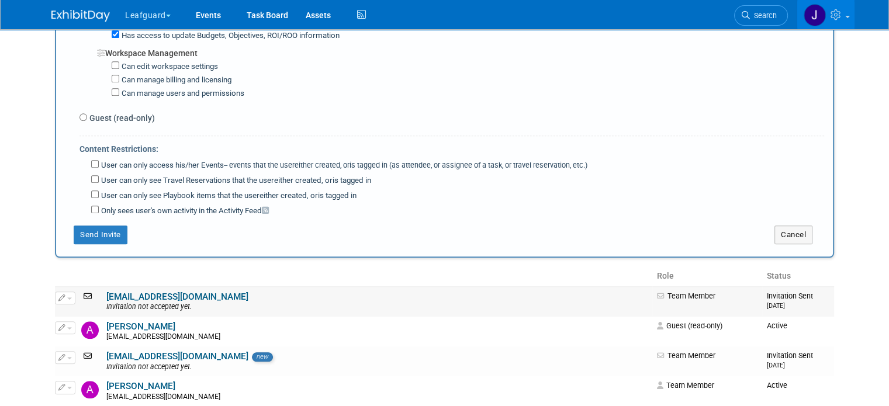
scroll to position [935, 0]
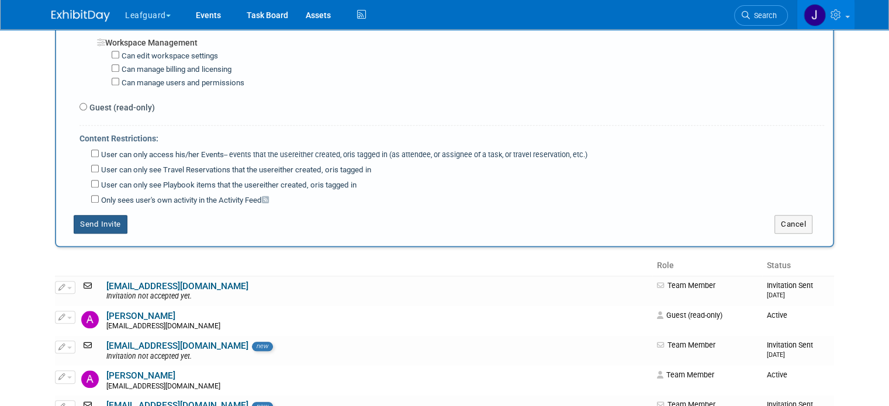
type textarea "thalter@leafguard.com"
click at [93, 215] on button "Send Invite" at bounding box center [101, 224] width 54 height 19
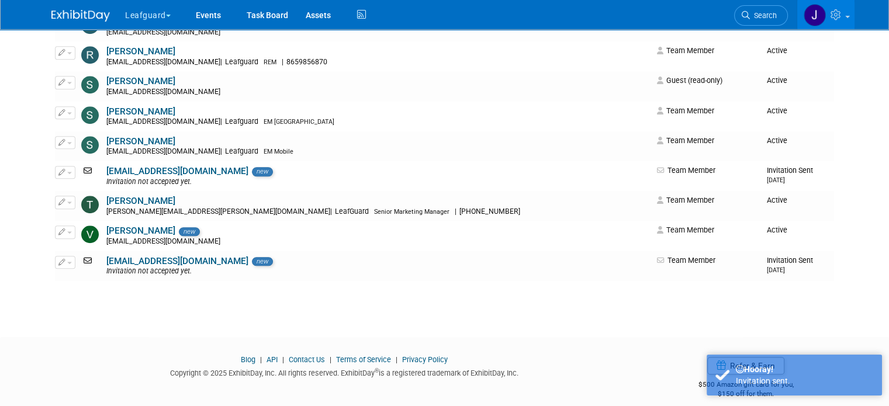
scroll to position [0, 0]
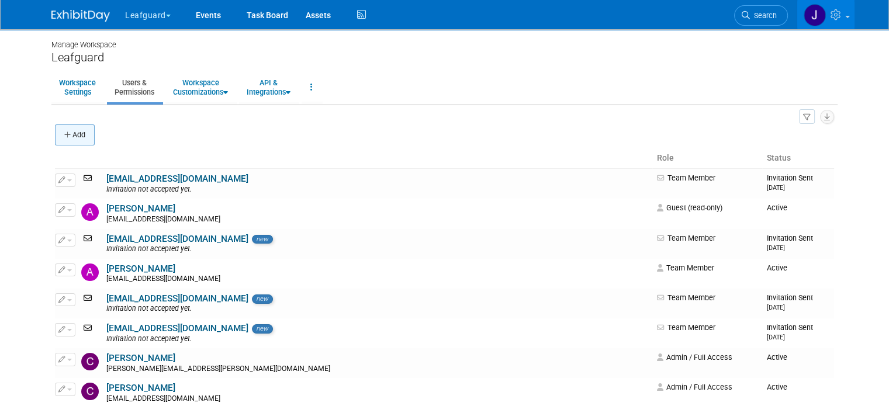
click at [67, 130] on button "Add" at bounding box center [75, 134] width 40 height 21
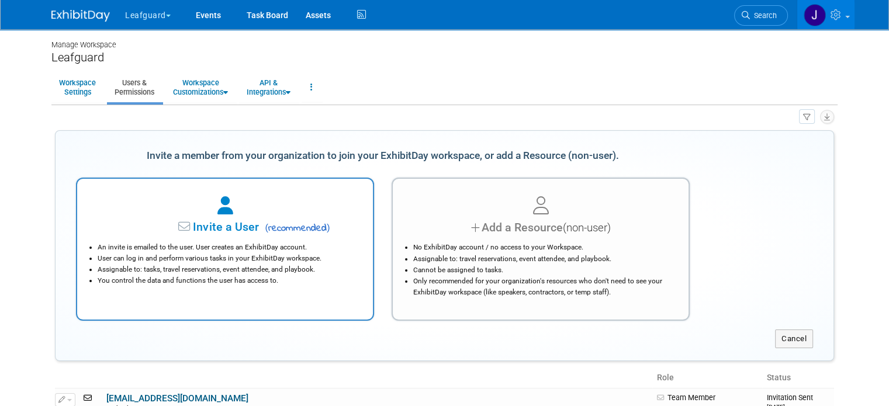
click at [185, 207] on div at bounding box center [225, 206] width 266 height 26
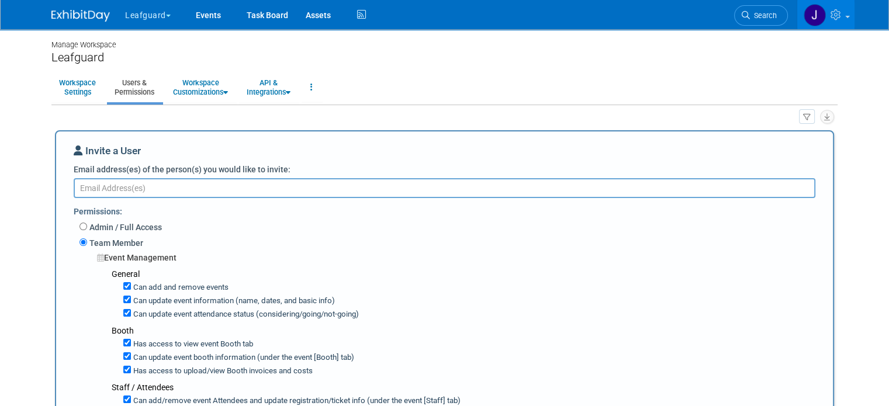
click at [133, 191] on textarea "Email address(es) of the person(s) you would like to invite:" at bounding box center [444, 187] width 741 height 19
paste textarea "E: mbarnard@leafguard.com"
click at [79, 184] on textarea "E: mbarnard@leafguard.com" at bounding box center [444, 187] width 741 height 19
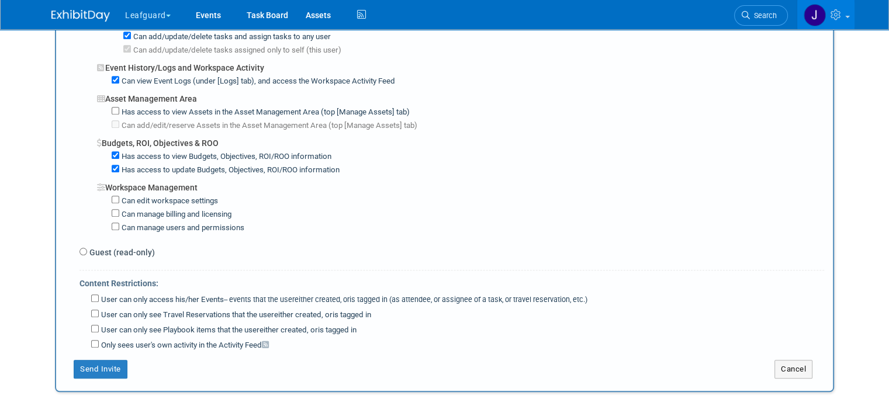
scroll to position [896, 0]
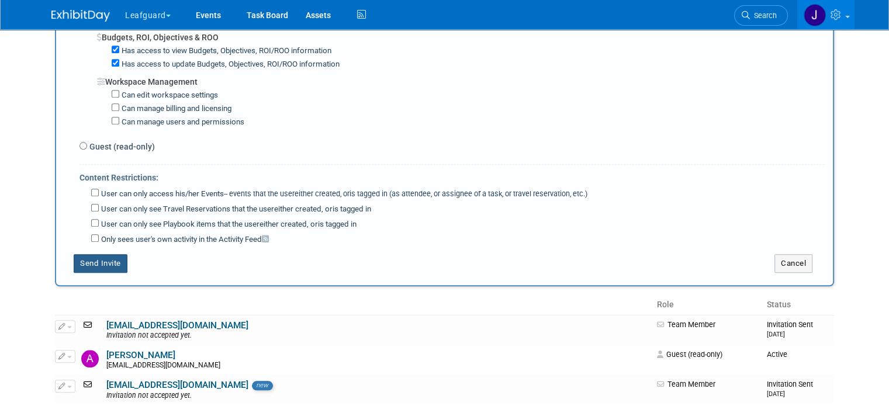
type textarea "mbarnard@leafguard.com"
click at [100, 254] on button "Send Invite" at bounding box center [101, 263] width 54 height 19
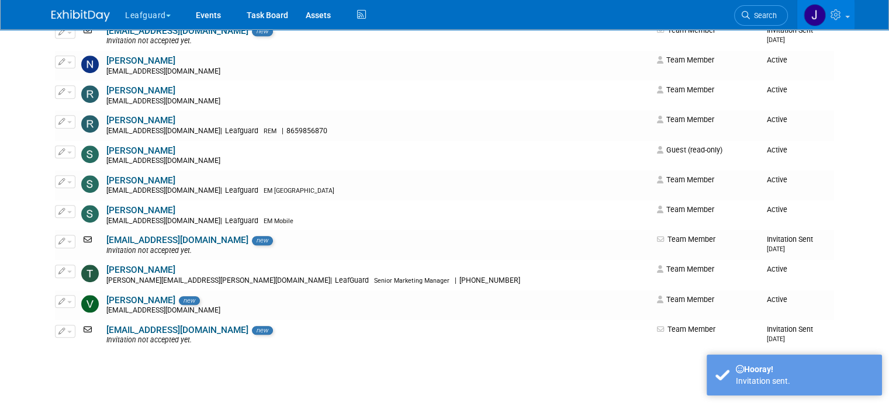
scroll to position [0, 0]
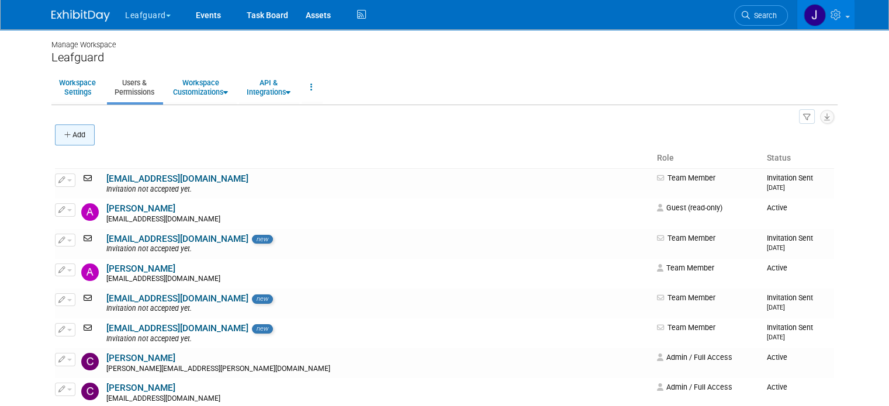
click at [63, 140] on button "Add" at bounding box center [75, 134] width 40 height 21
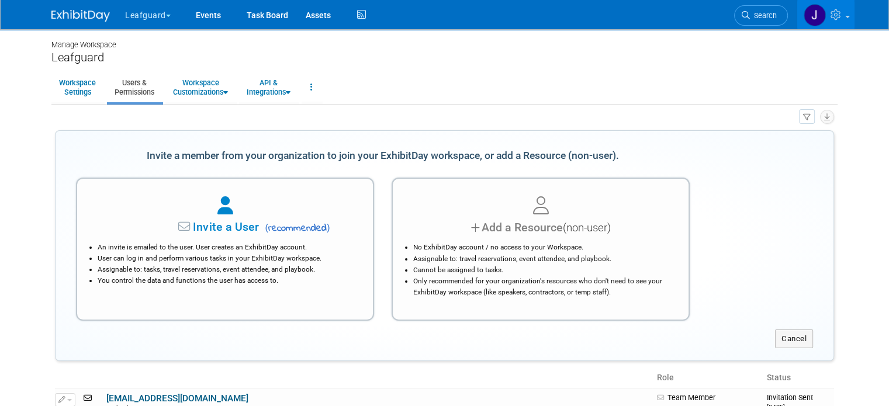
click at [211, 201] on div at bounding box center [225, 206] width 266 height 26
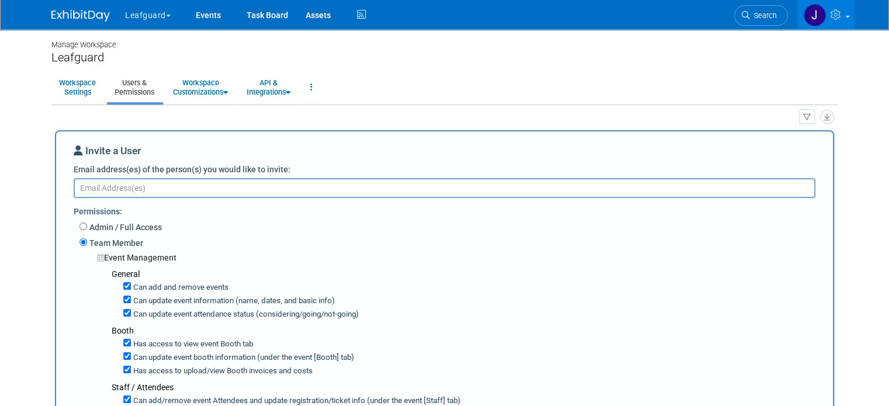
paste textarea "E: lsmith@leafguard.com"
click at [74, 185] on textarea "E: lsmith@leafguard.com" at bounding box center [444, 187] width 741 height 19
click at [79, 184] on textarea "E: lsmith@leafguard.com" at bounding box center [444, 187] width 741 height 19
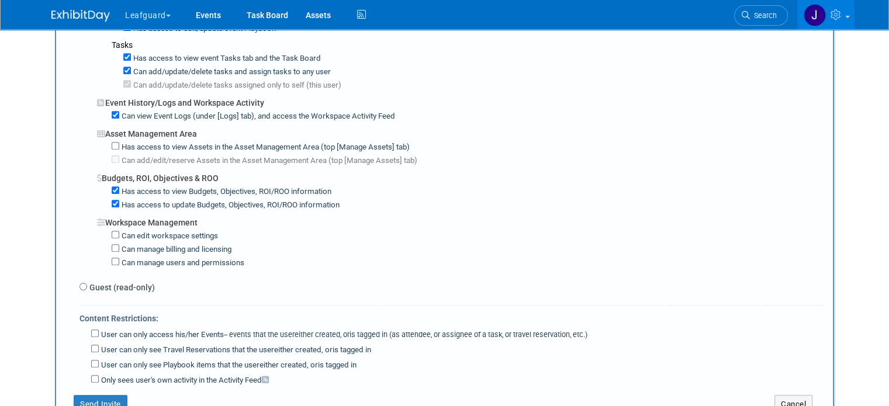
scroll to position [779, 0]
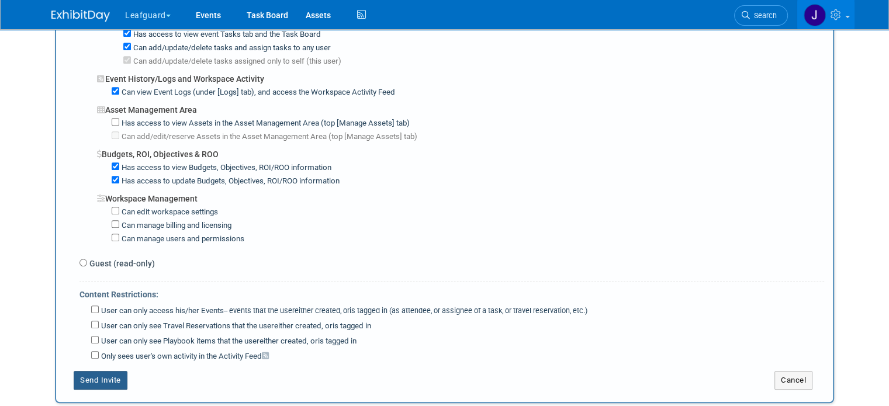
type textarea "lsmith@leafguard.com"
click at [89, 371] on button "Send Invite" at bounding box center [101, 380] width 54 height 19
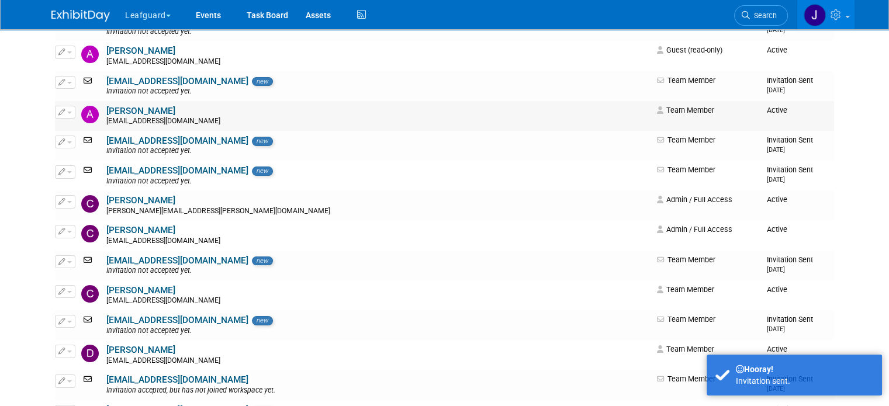
scroll to position [0, 0]
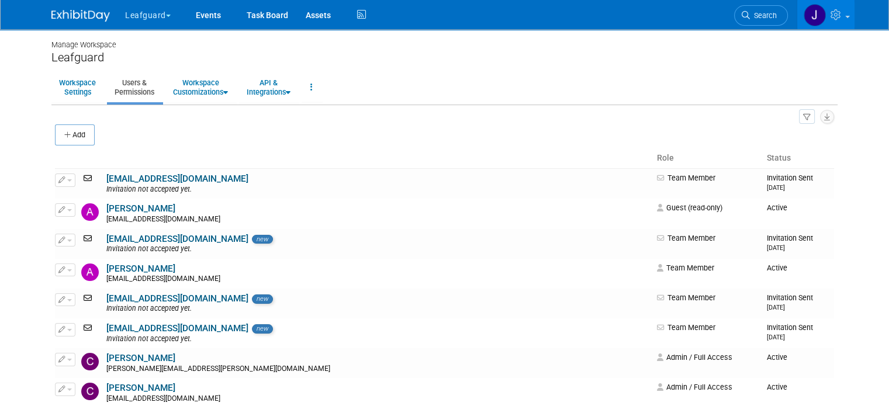
click at [59, 17] on img at bounding box center [80, 16] width 58 height 12
